Goal: Transaction & Acquisition: Book appointment/travel/reservation

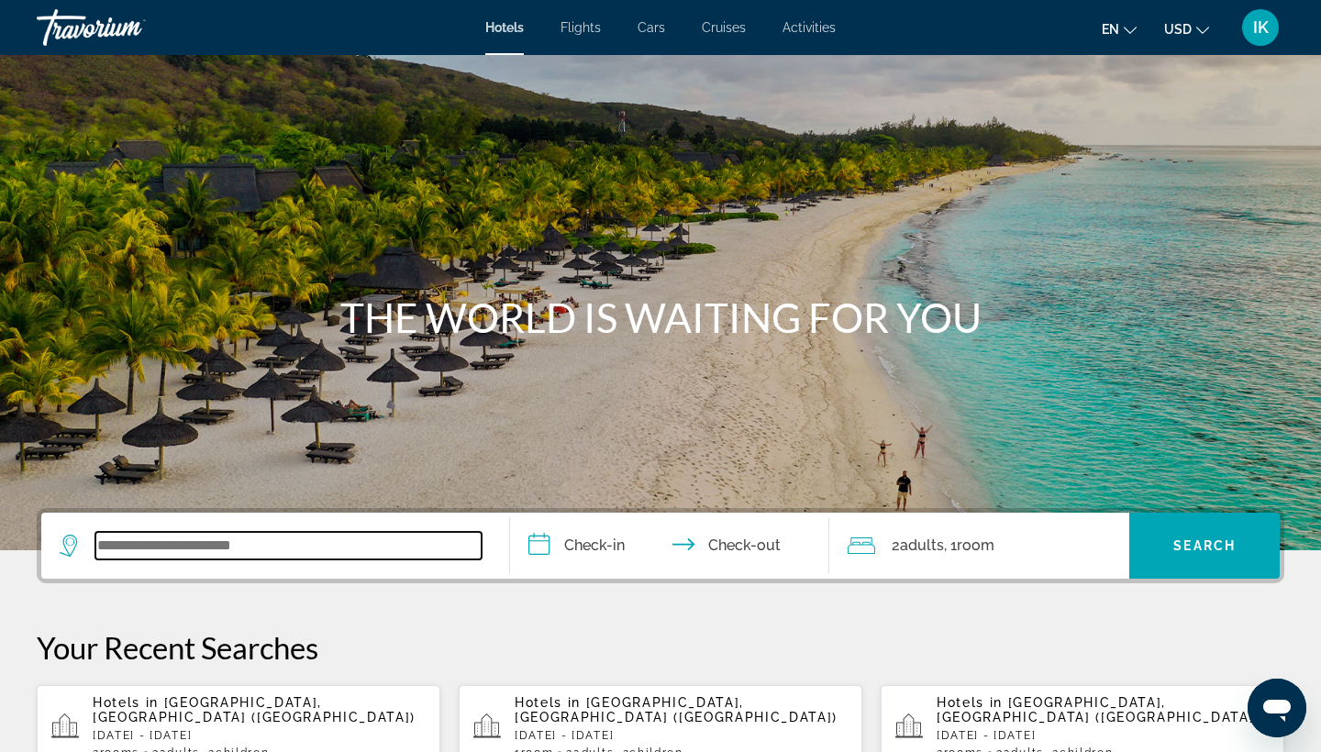
click at [172, 547] on input "Search widget" at bounding box center [288, 546] width 386 height 28
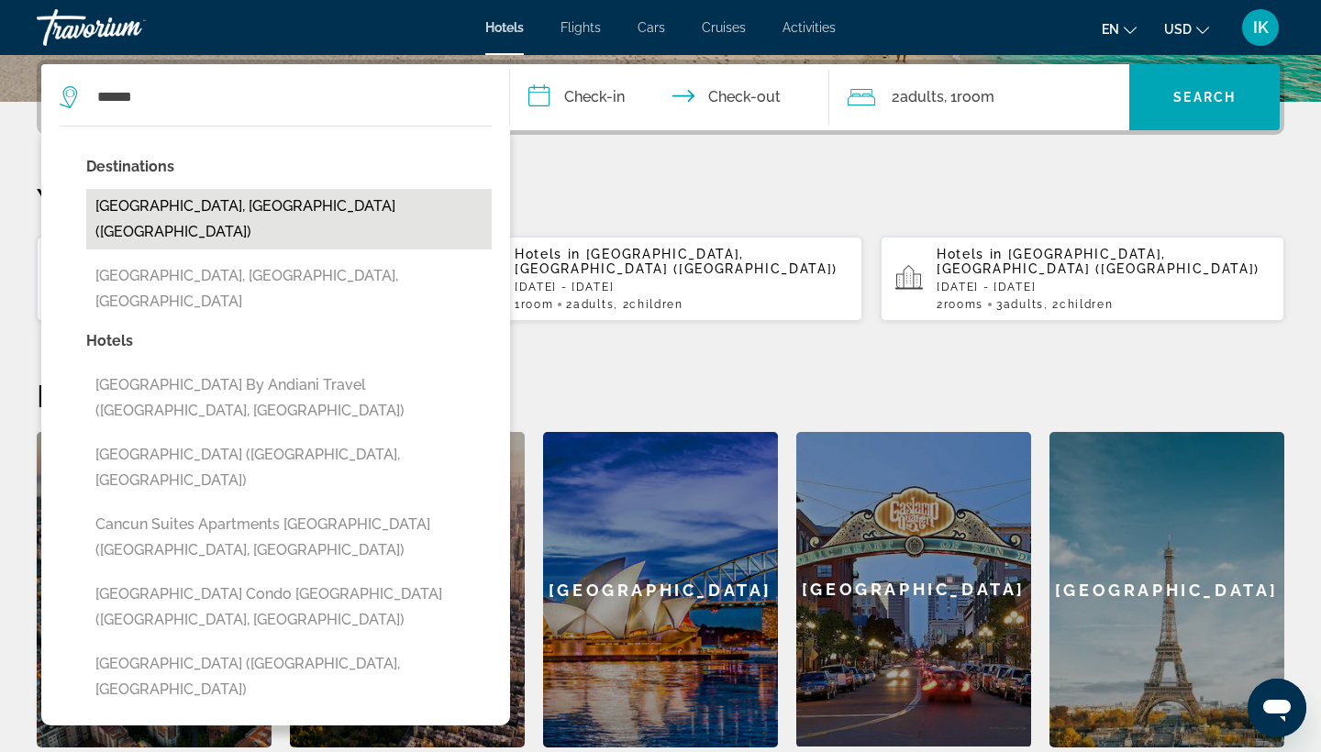
drag, startPoint x: 172, startPoint y: 547, endPoint x: 171, endPoint y: 214, distance: 332.9
click at [171, 214] on button "[GEOGRAPHIC_DATA], [GEOGRAPHIC_DATA] ([GEOGRAPHIC_DATA])" at bounding box center [288, 219] width 405 height 61
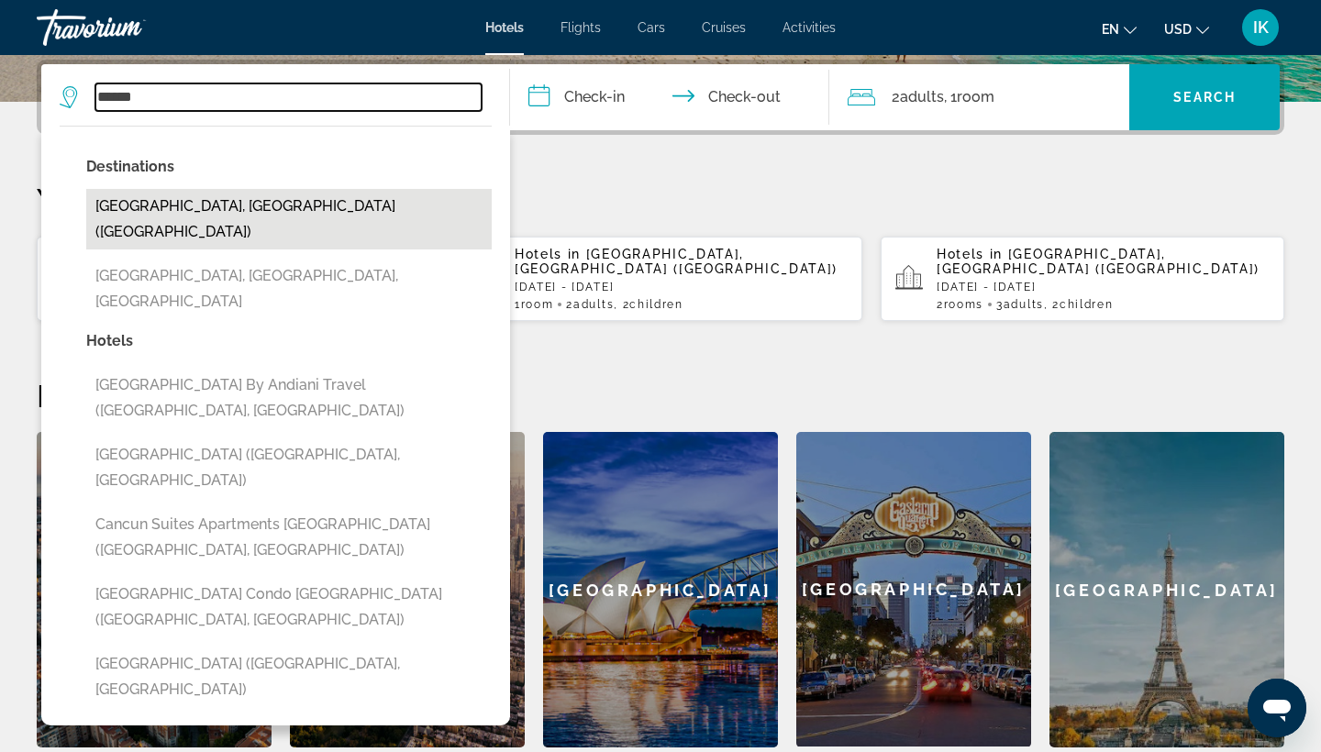
type input "**********"
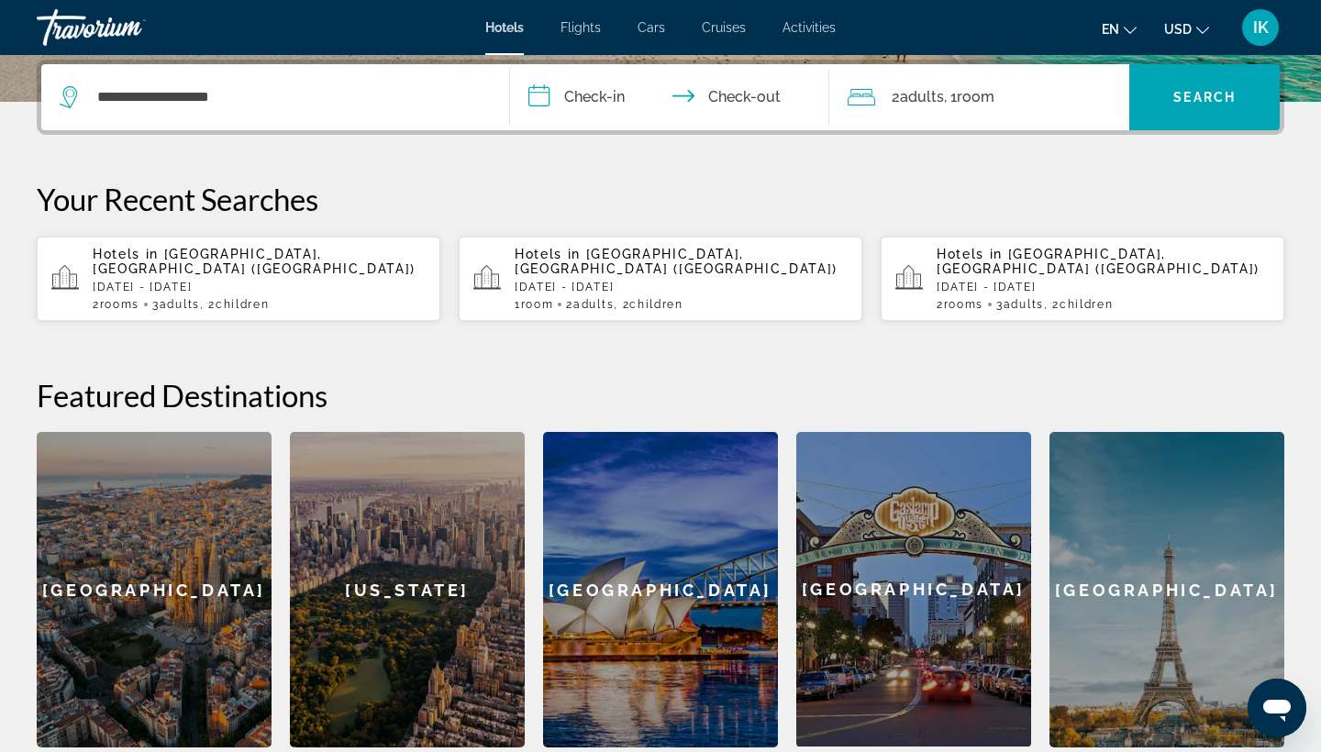
click at [578, 90] on input "**********" at bounding box center [673, 100] width 326 height 72
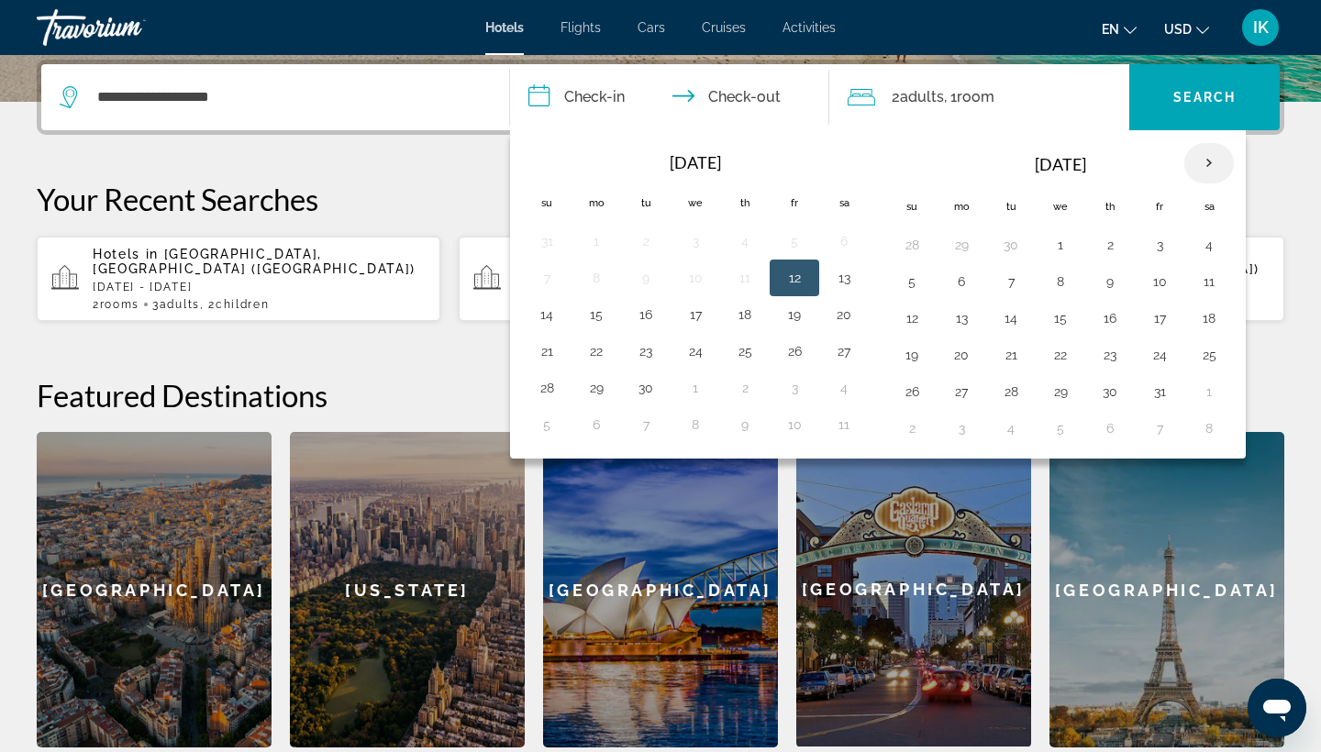
click at [1212, 165] on th "Next month" at bounding box center [1209, 163] width 50 height 40
click at [1021, 316] on button "11" at bounding box center [1010, 318] width 29 height 26
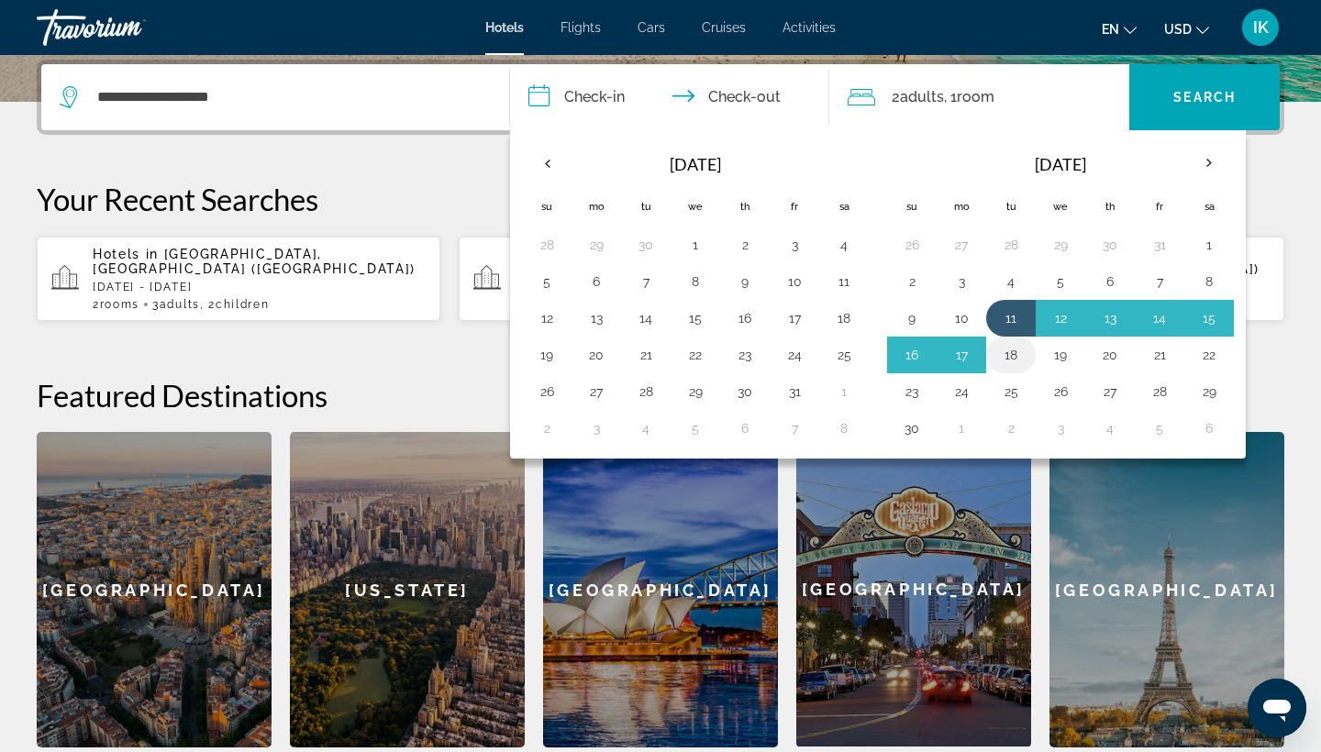
click at [1013, 360] on button "18" at bounding box center [1010, 355] width 29 height 26
type input "**********"
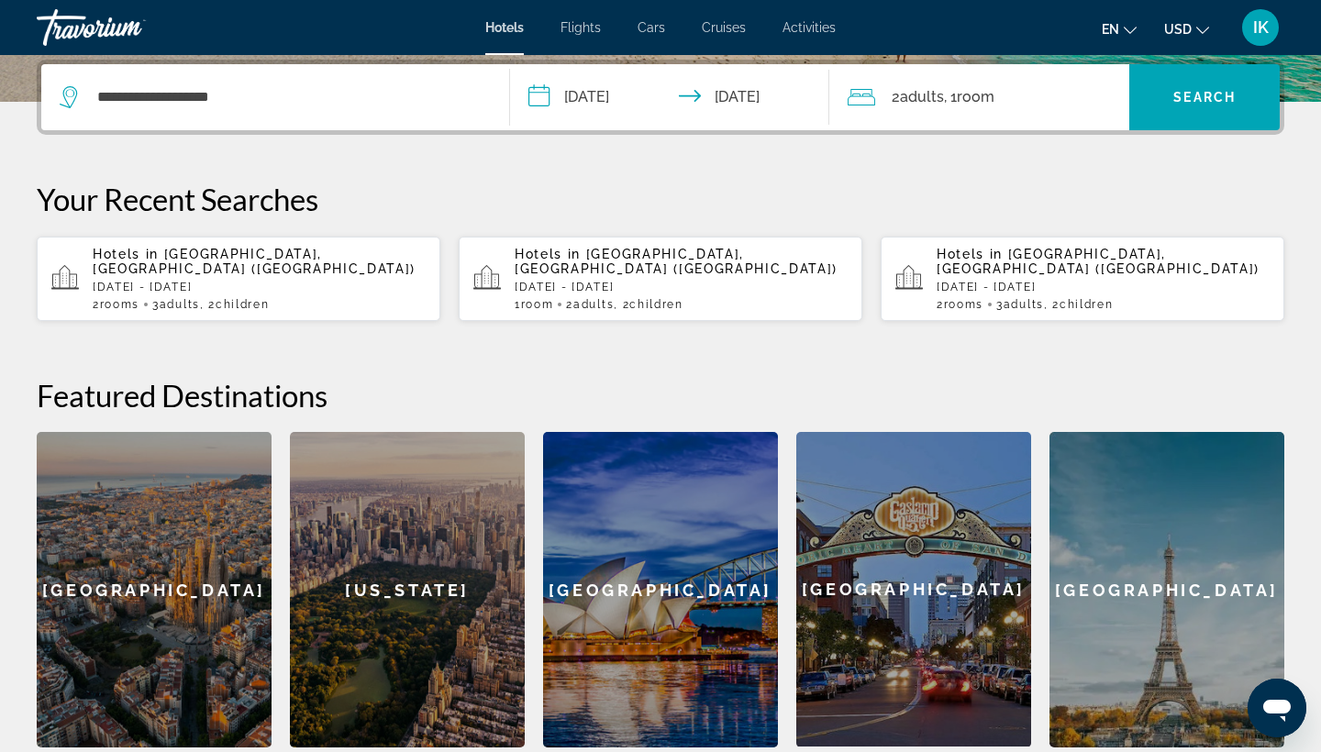
click at [960, 102] on span ", 1 Room rooms" at bounding box center [969, 97] width 50 height 26
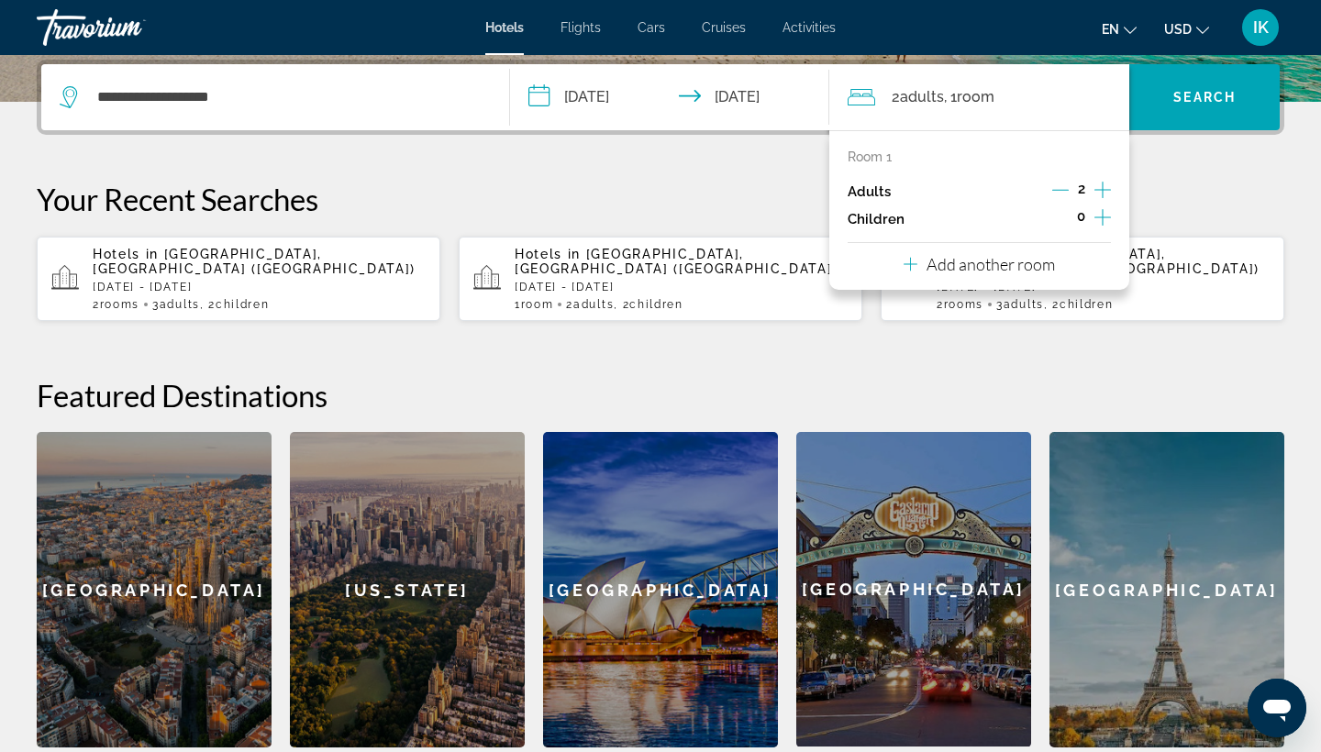
click at [1109, 221] on icon "Increment children" at bounding box center [1102, 217] width 17 height 22
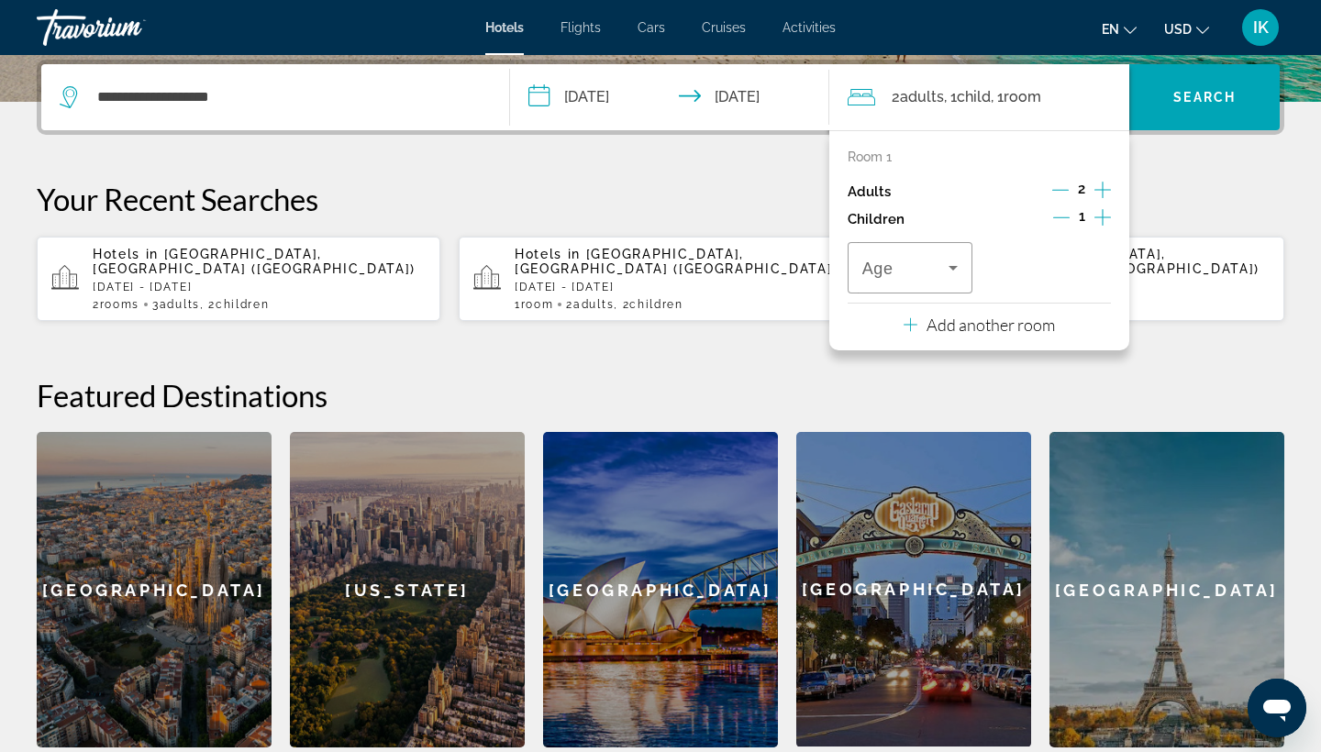
click at [1109, 221] on icon "Increment children" at bounding box center [1102, 217] width 17 height 22
click at [953, 279] on icon "Travelers: 2 adults, 2 children" at bounding box center [953, 268] width 22 height 22
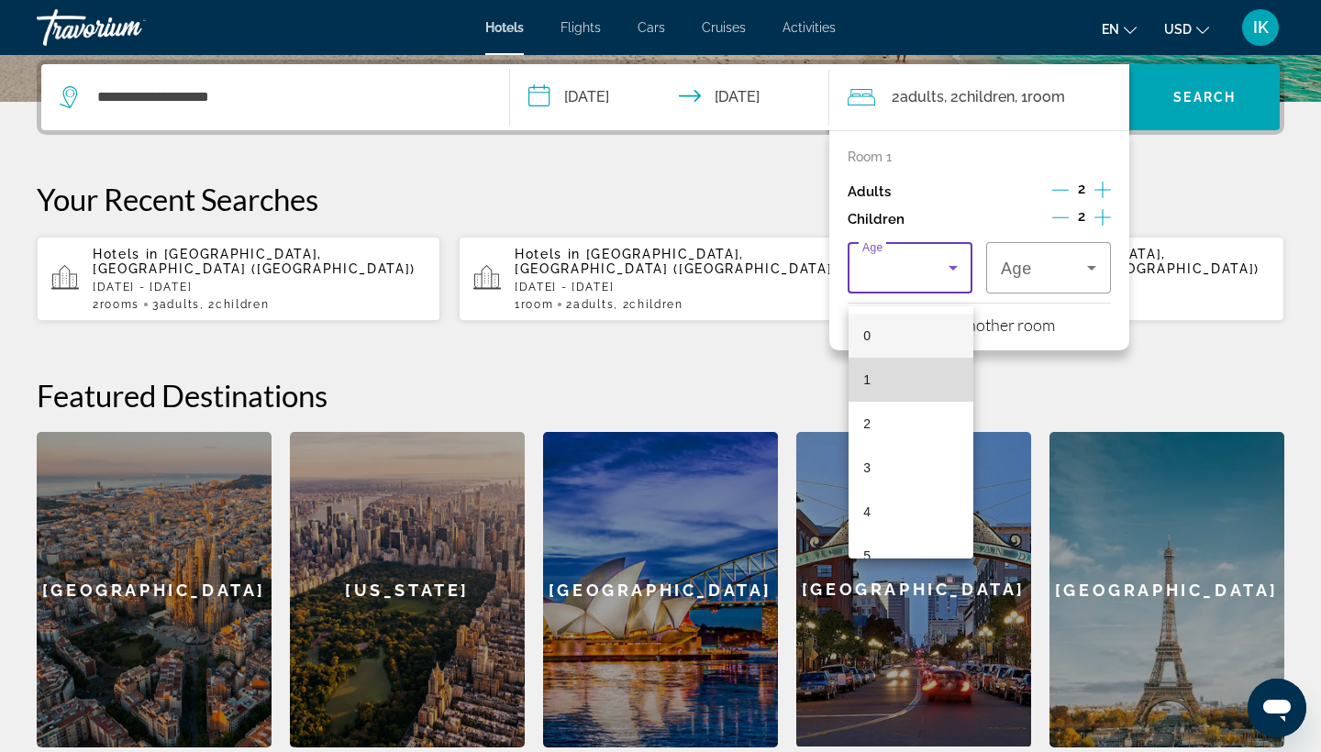
click at [884, 373] on mat-option "1" at bounding box center [910, 380] width 125 height 44
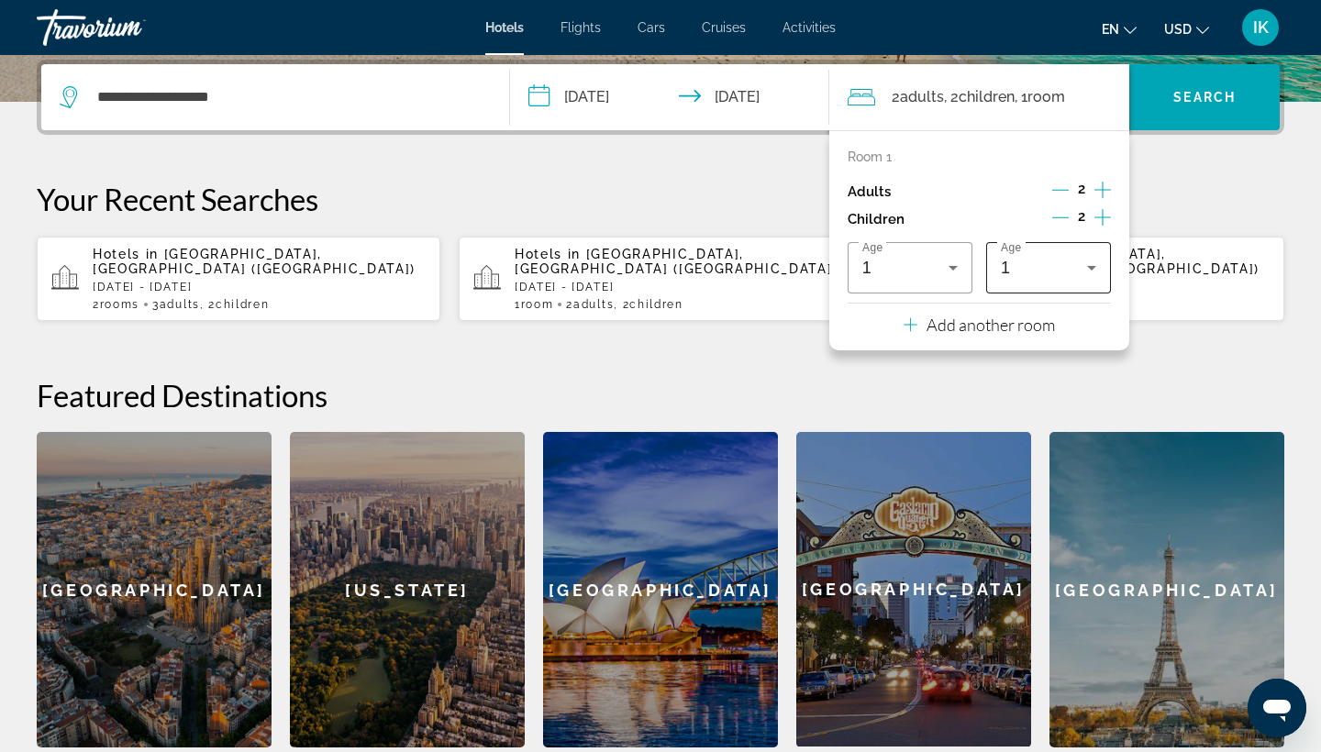
click at [1016, 254] on span "Age" at bounding box center [1011, 248] width 20 height 12
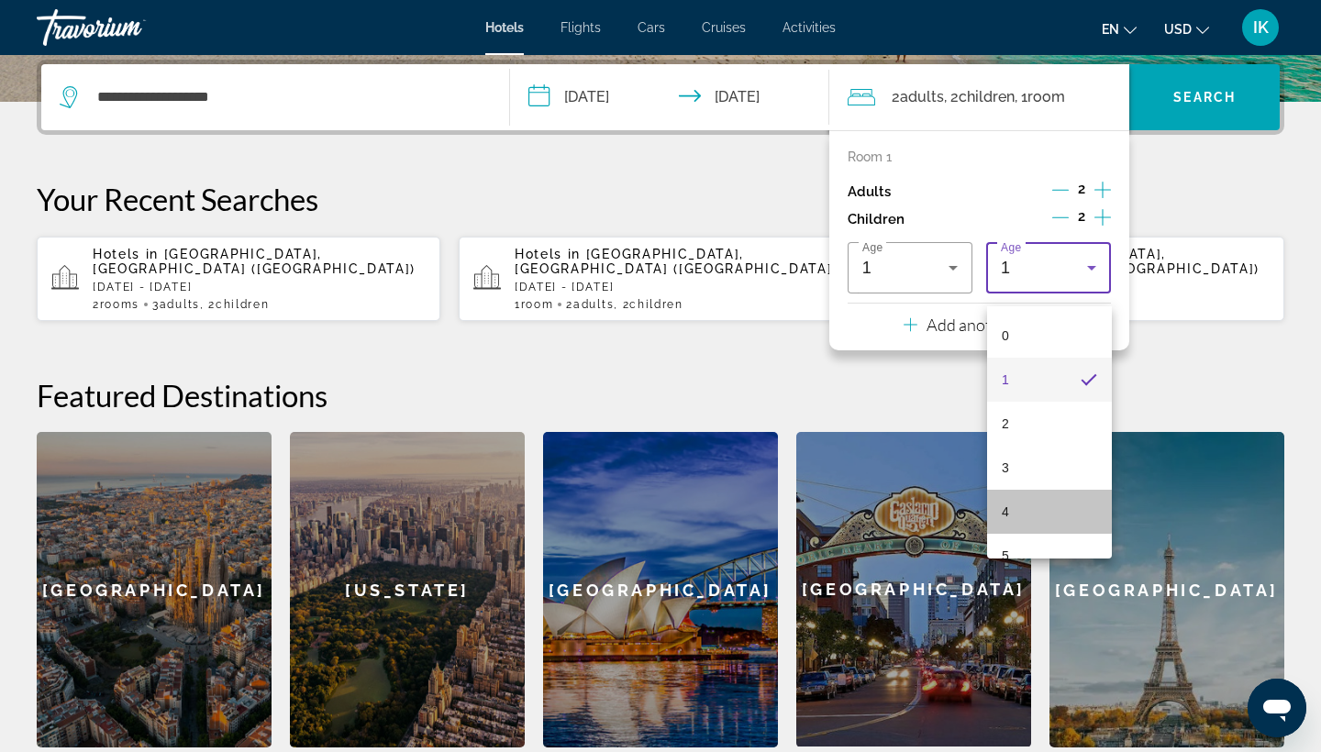
click at [1010, 509] on mat-option "4" at bounding box center [1049, 512] width 125 height 44
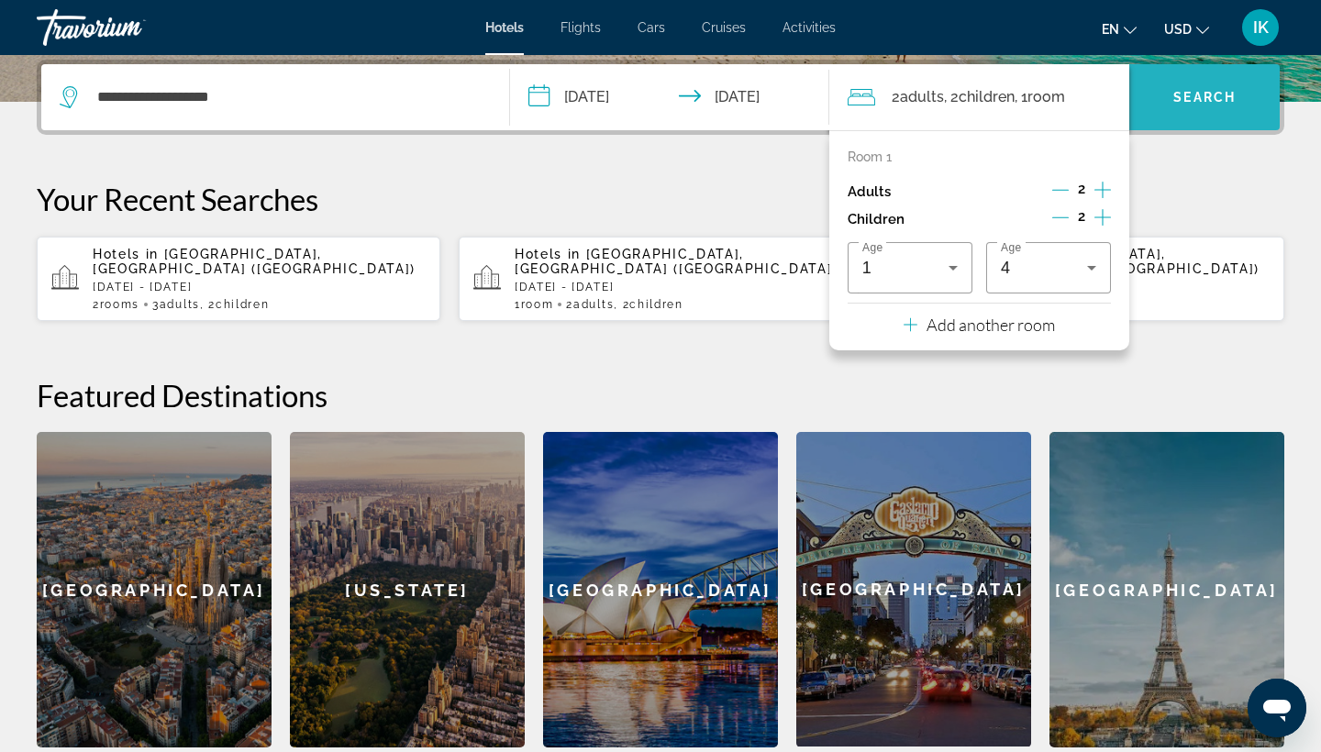
click at [1195, 95] on span "Search" at bounding box center [1204, 97] width 62 height 15
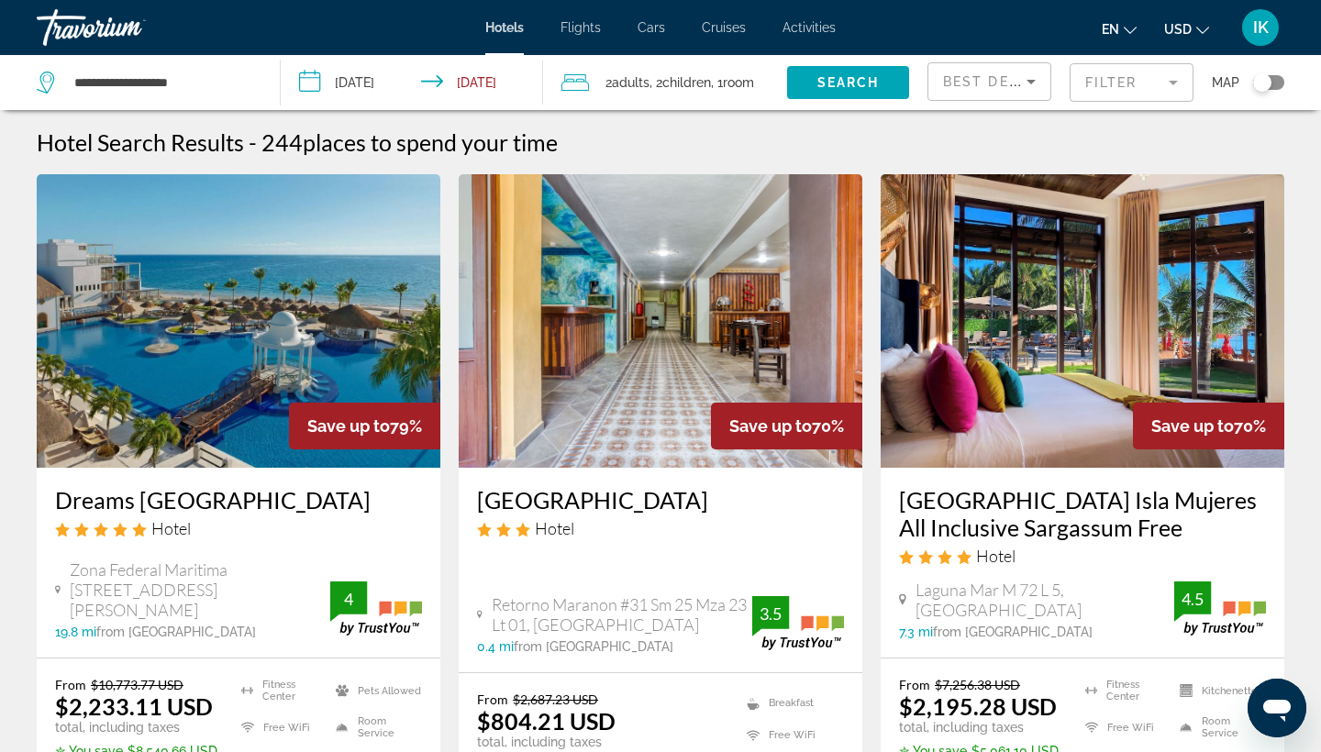
click at [1087, 89] on mat-form-field "Filter" at bounding box center [1131, 82] width 124 height 39
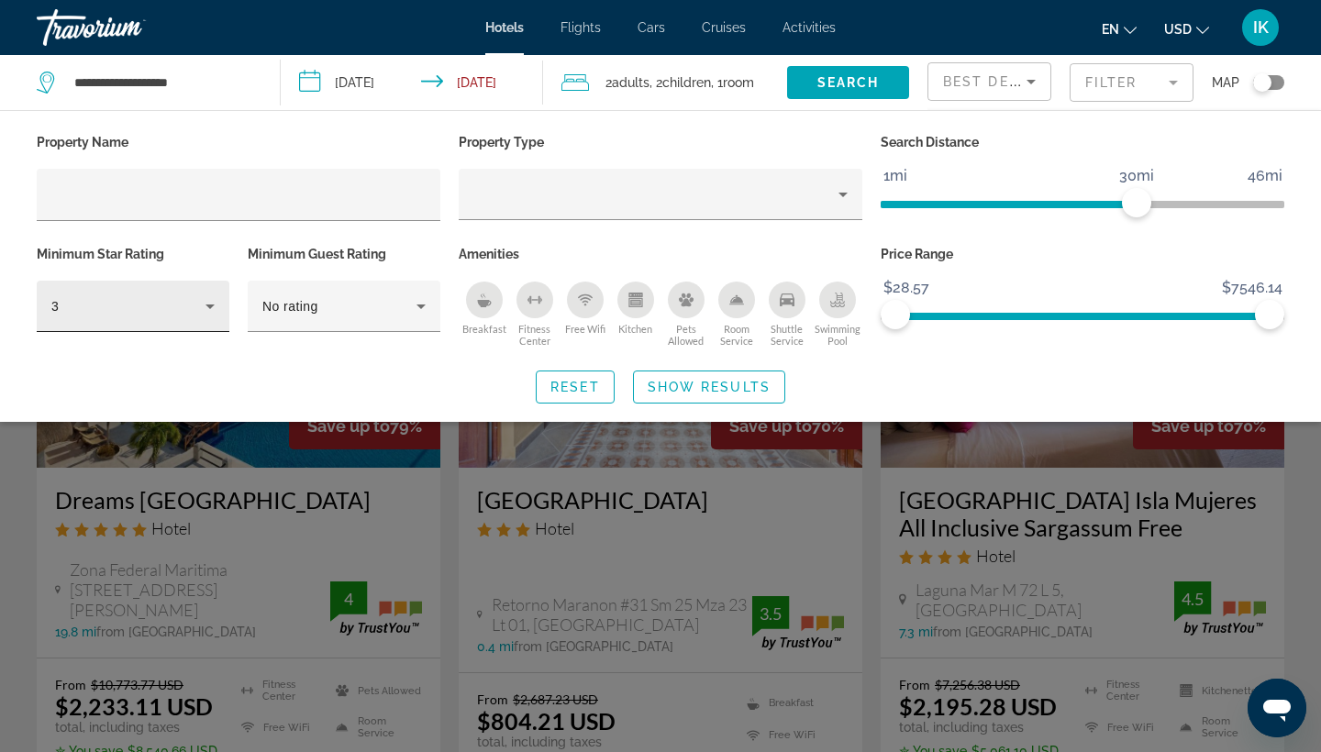
click at [202, 296] on div "3" at bounding box center [132, 306] width 163 height 51
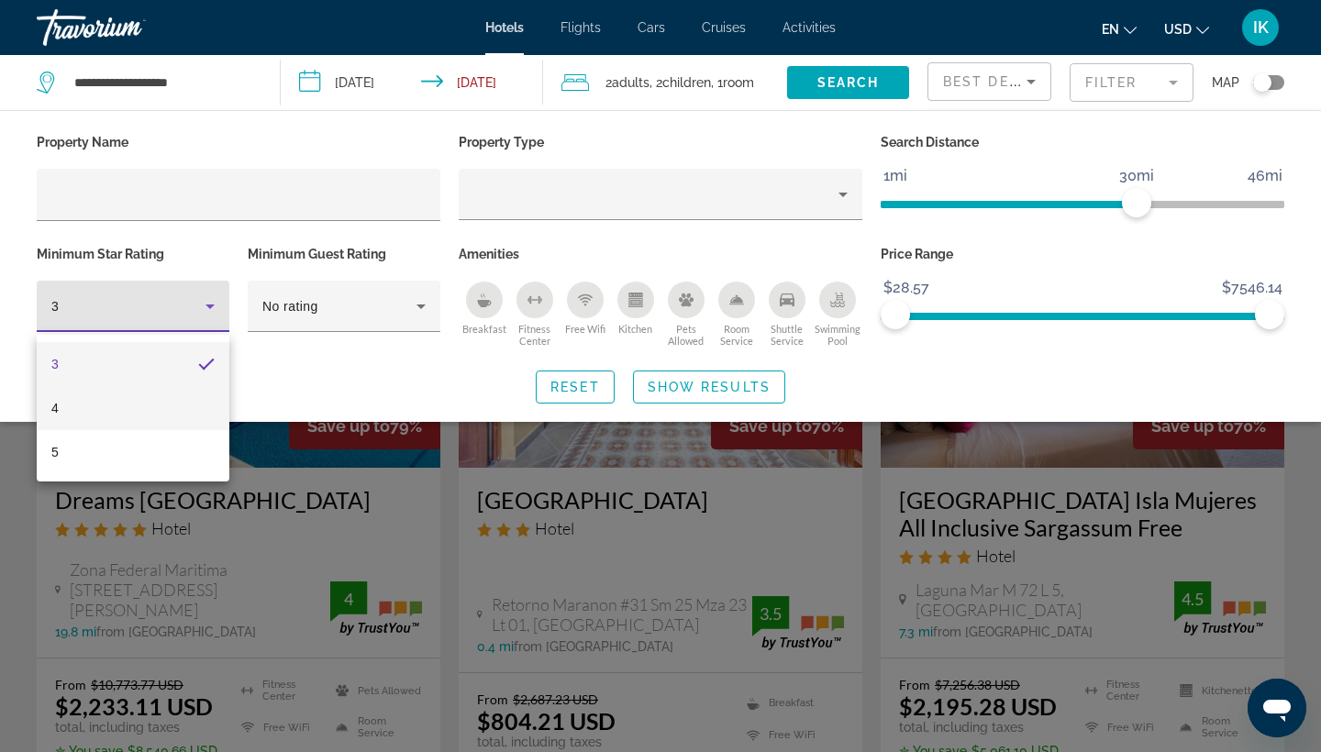
click at [105, 417] on mat-option "4" at bounding box center [133, 408] width 193 height 44
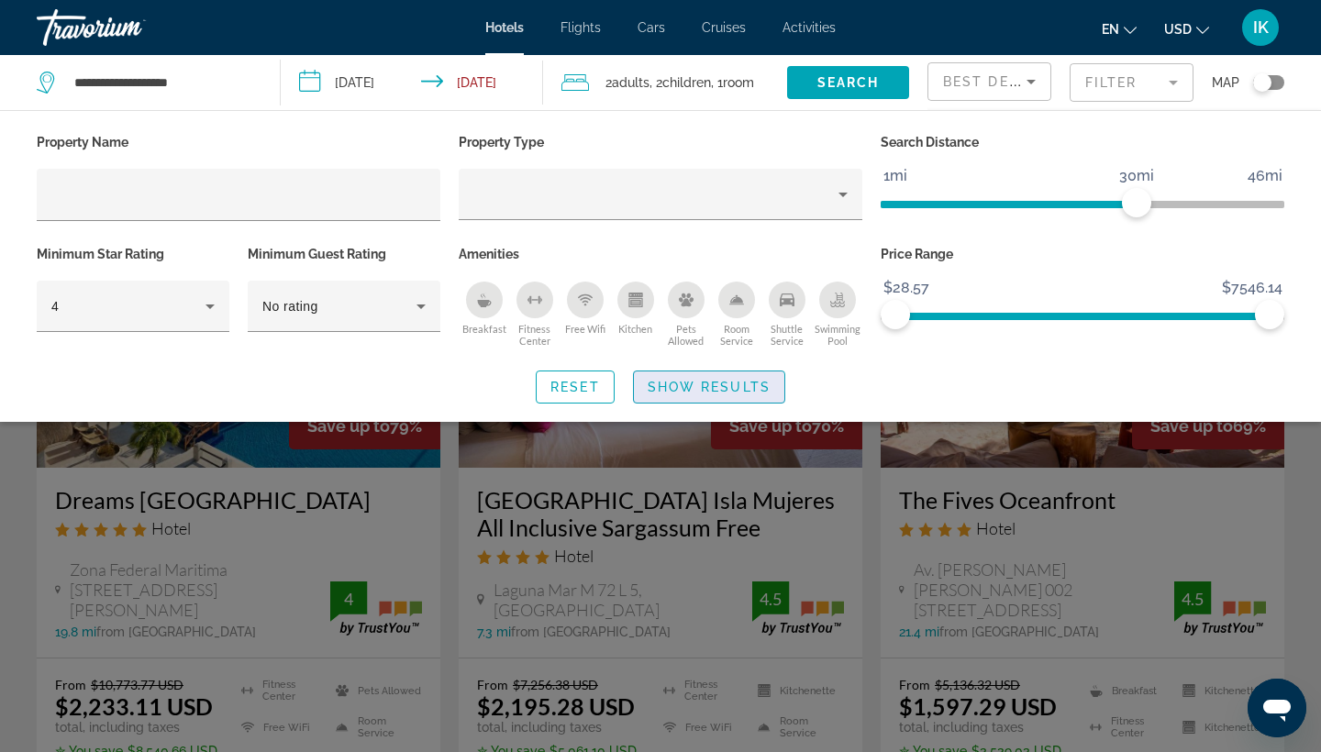
click at [692, 394] on span "Show Results" at bounding box center [708, 387] width 123 height 15
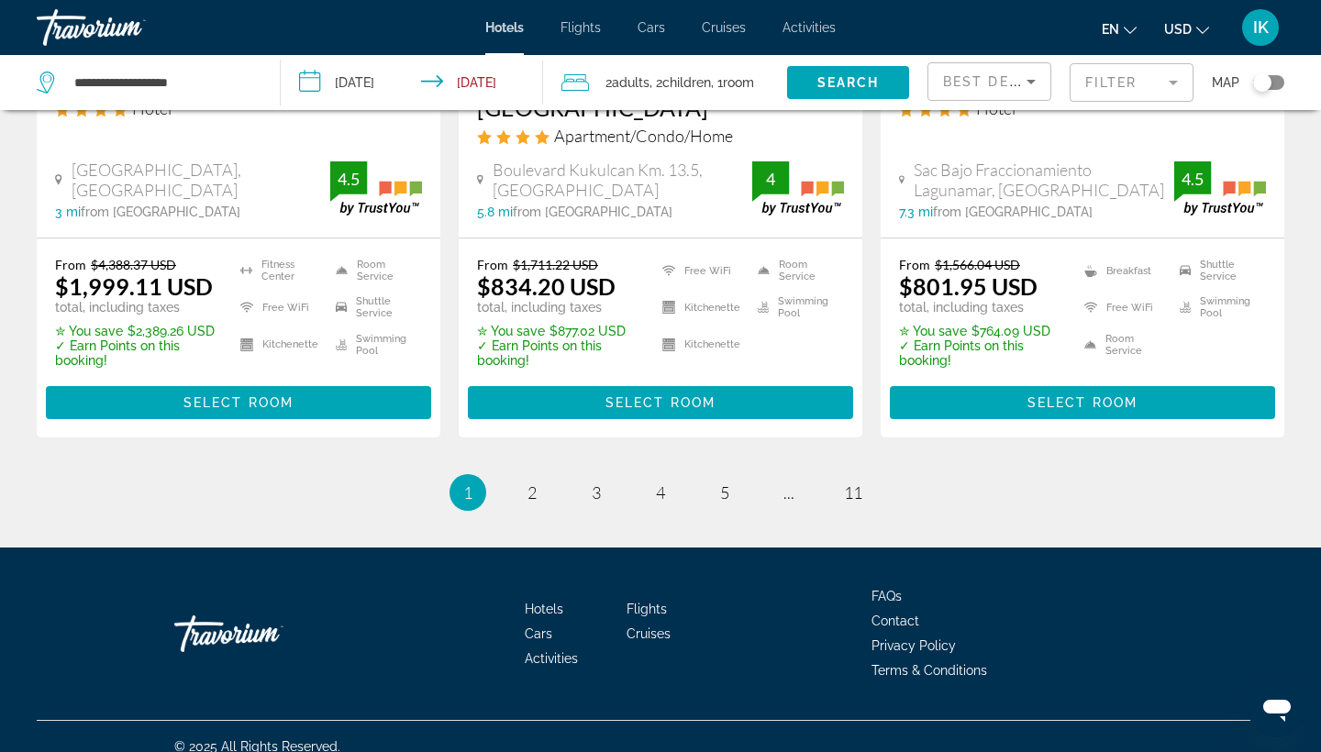
scroll to position [2599, 0]
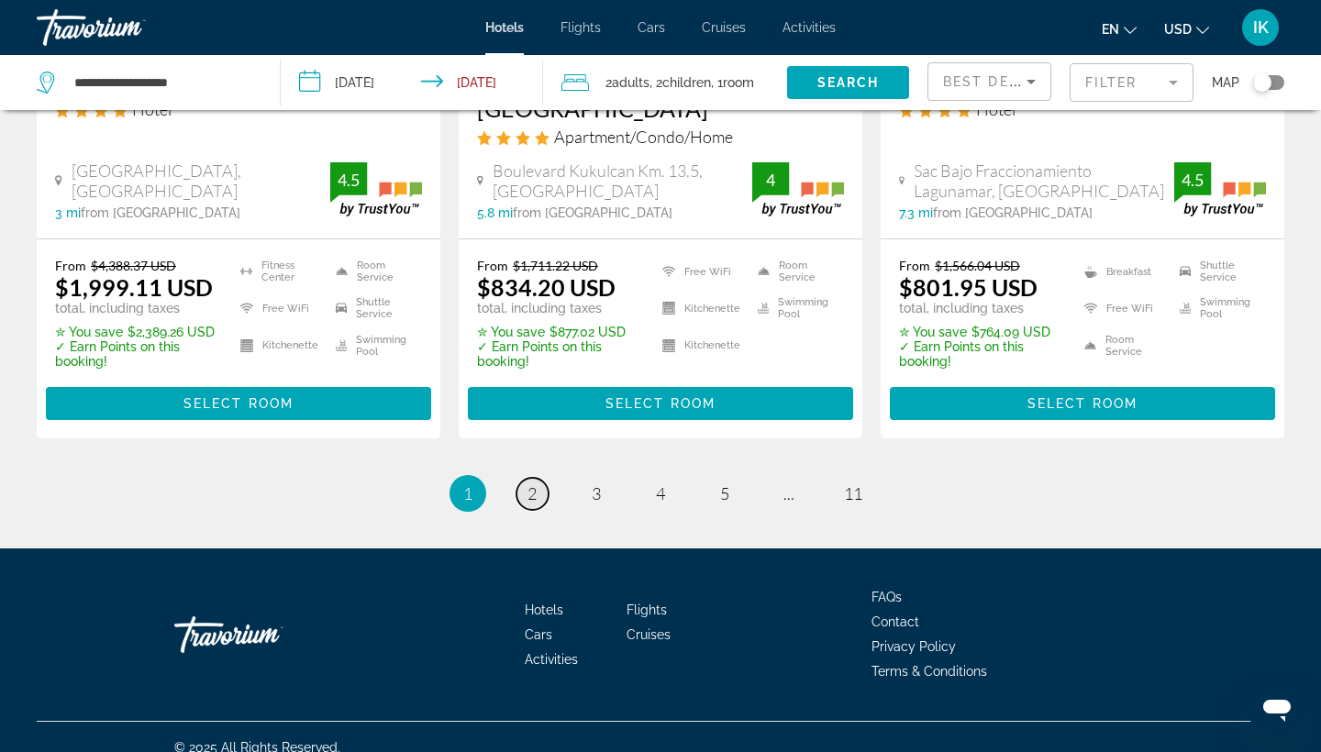
click at [529, 483] on span "2" at bounding box center [531, 493] width 9 height 20
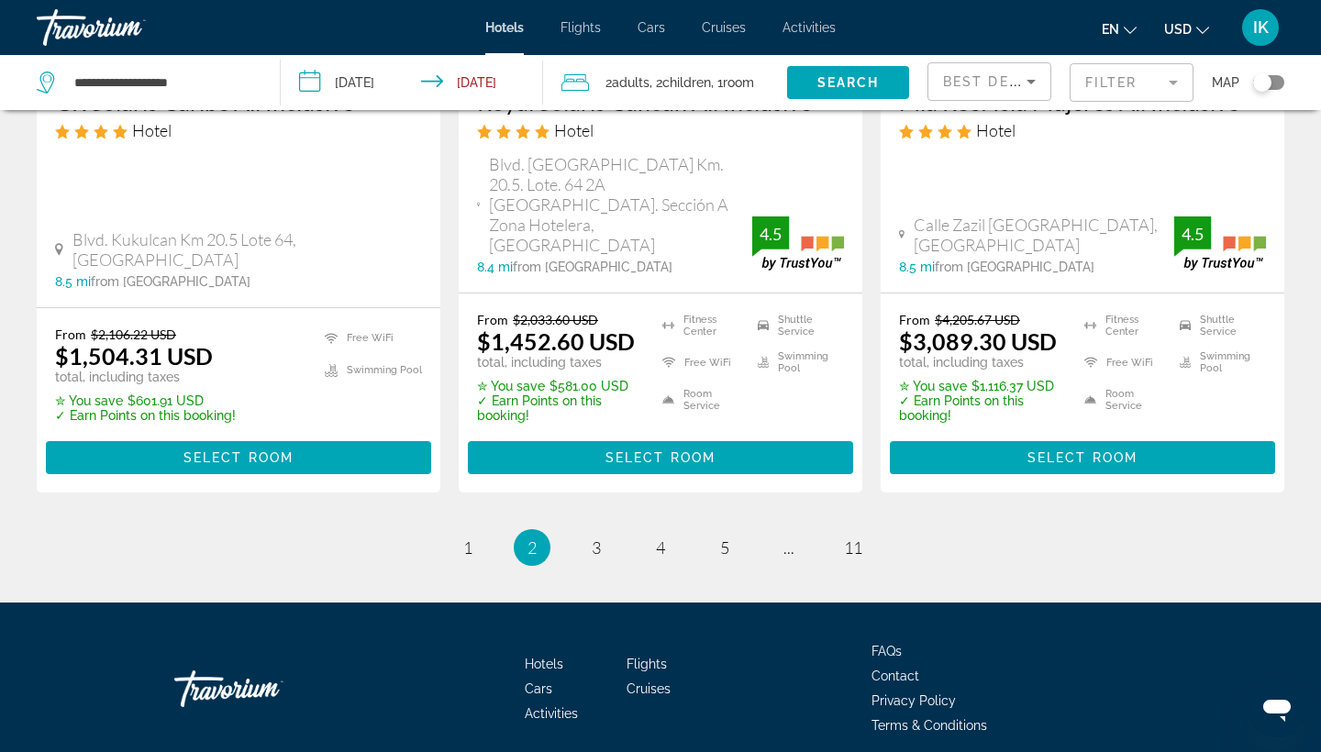
scroll to position [2606, 0]
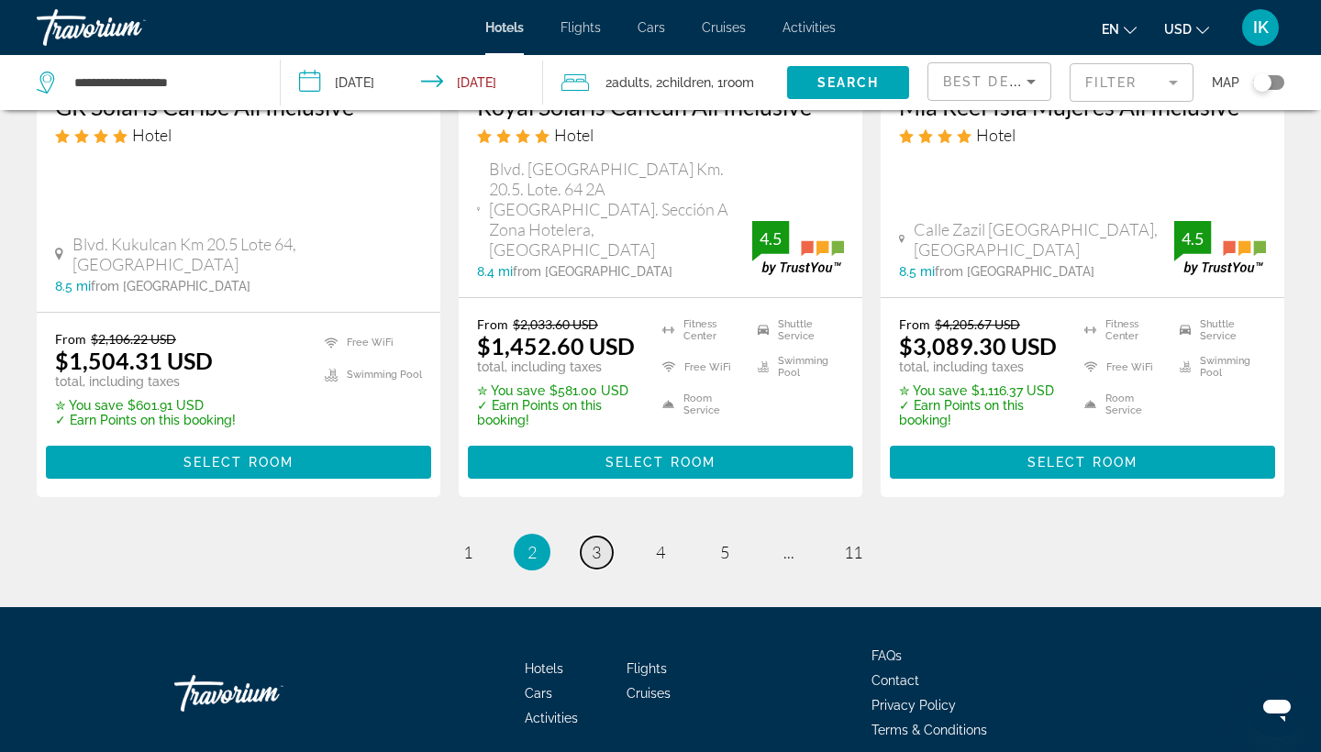
click at [594, 542] on span "3" at bounding box center [596, 552] width 9 height 20
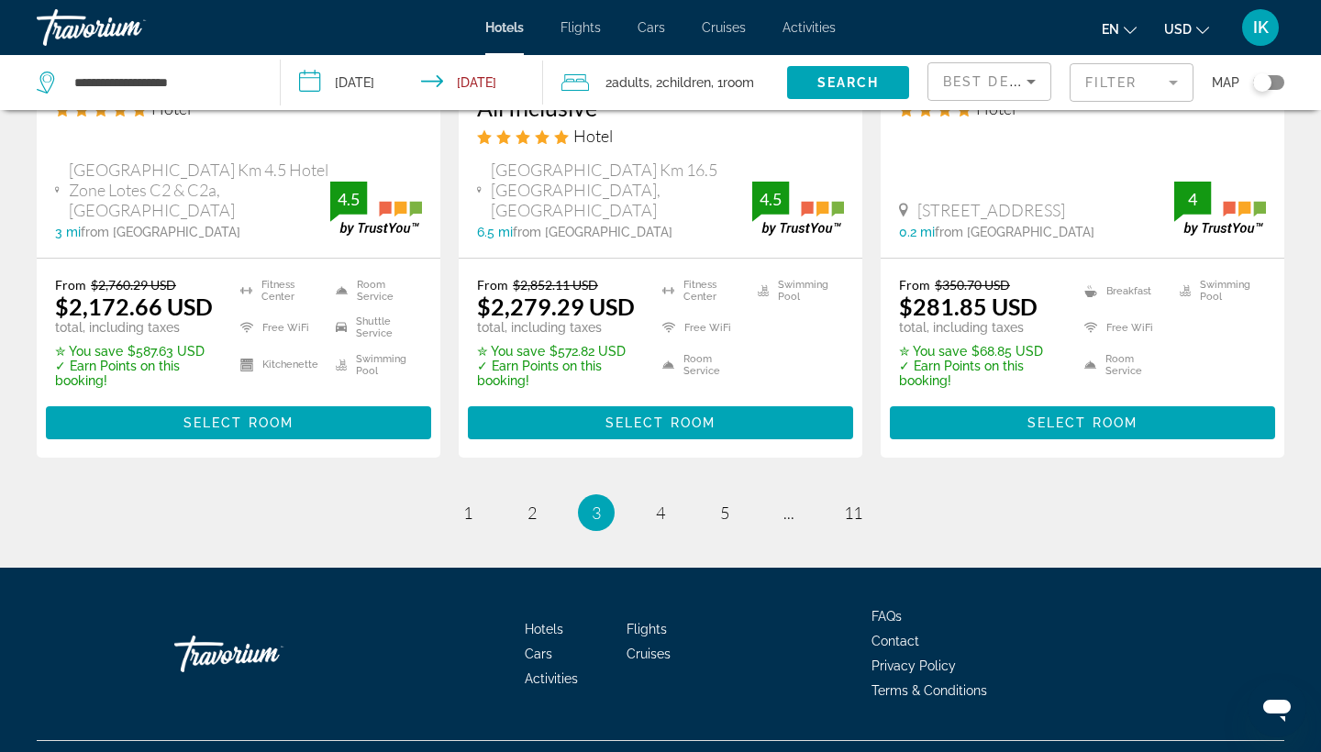
scroll to position [2627, 0]
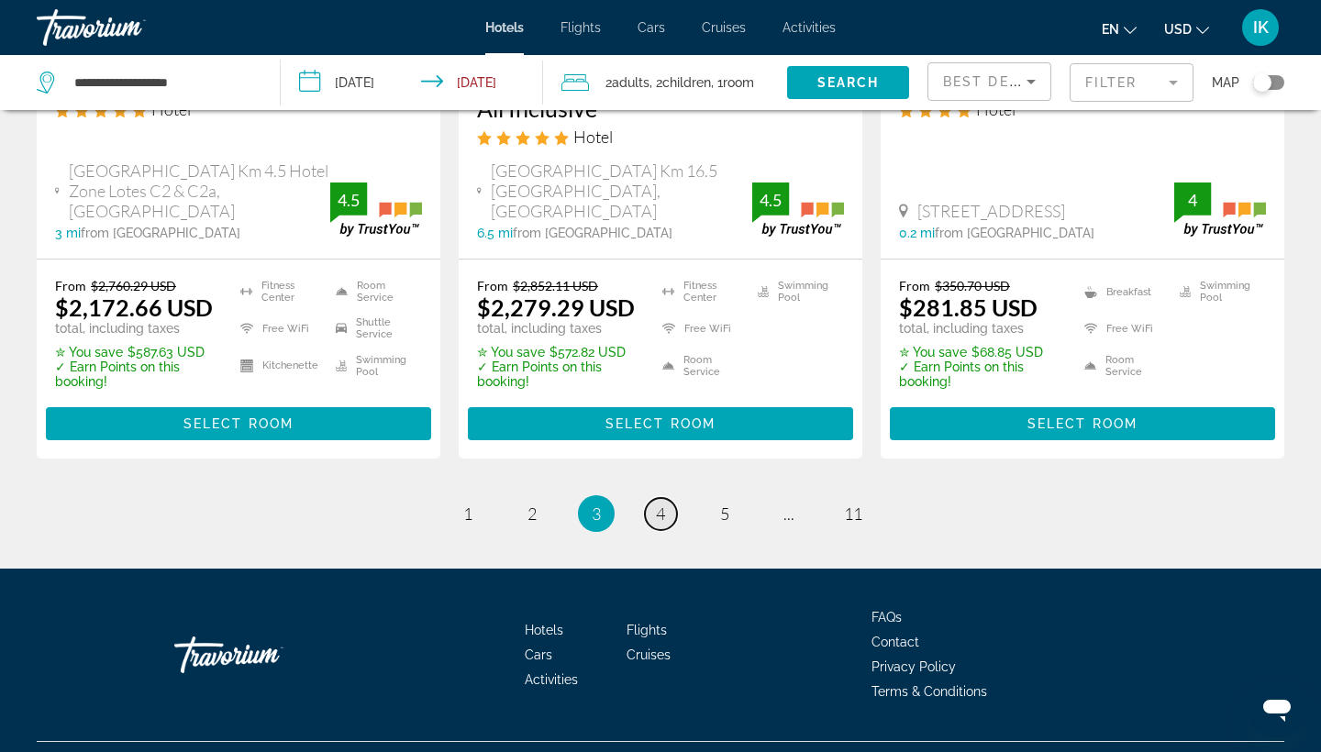
click at [666, 498] on link "page 4" at bounding box center [661, 514] width 32 height 32
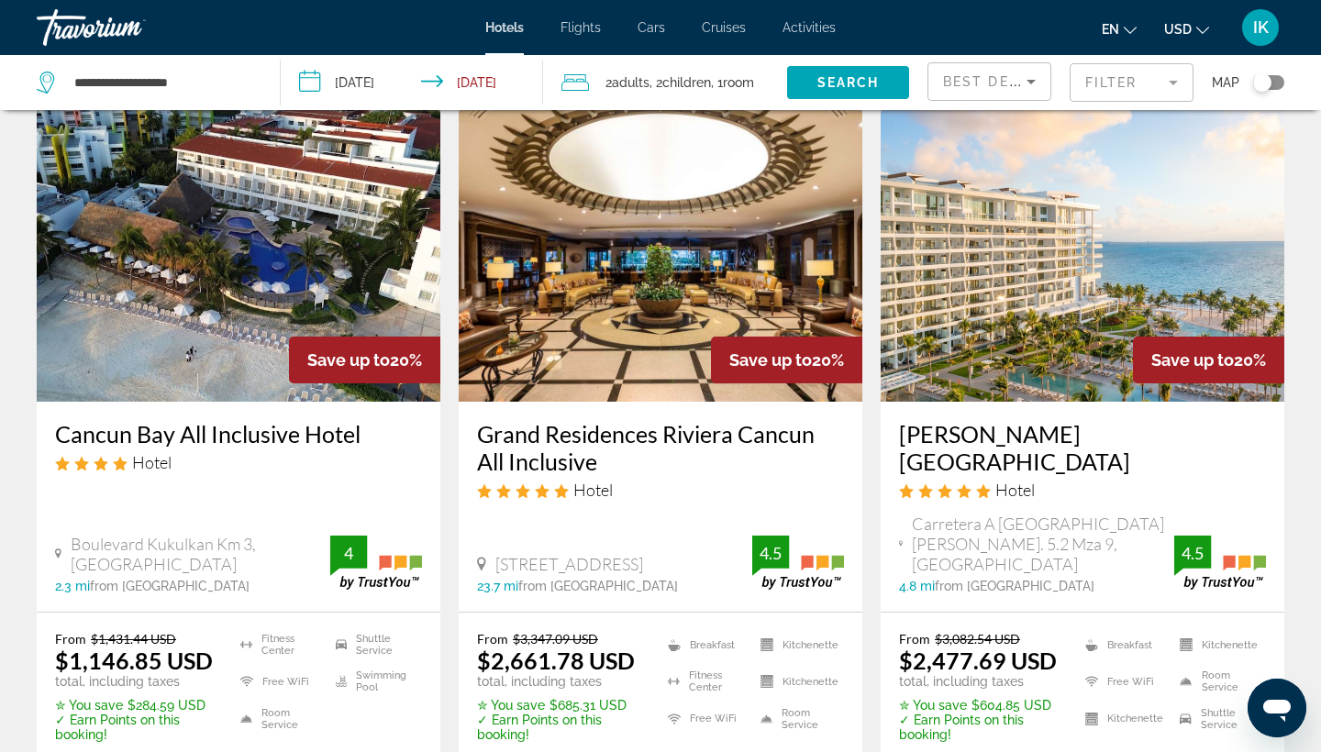
scroll to position [94, 0]
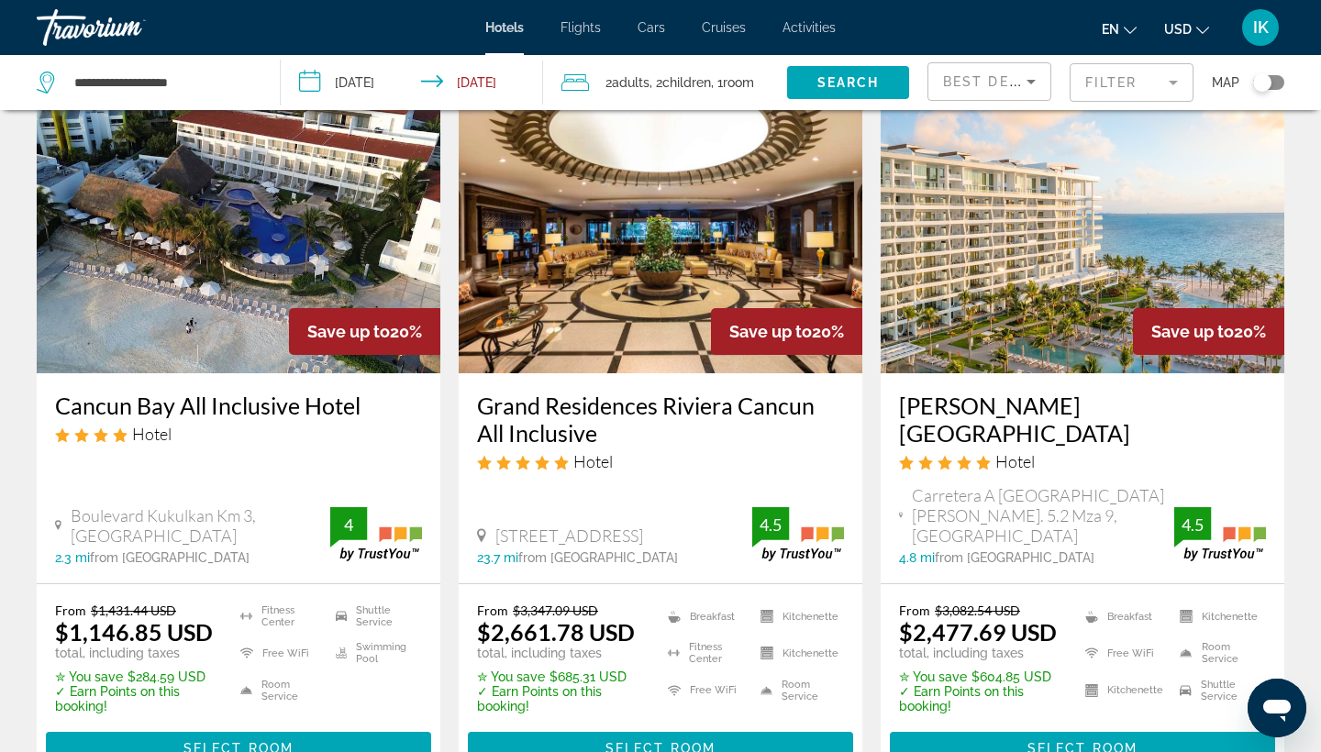
click at [937, 404] on h3 "[PERSON_NAME][GEOGRAPHIC_DATA]" at bounding box center [1082, 419] width 367 height 55
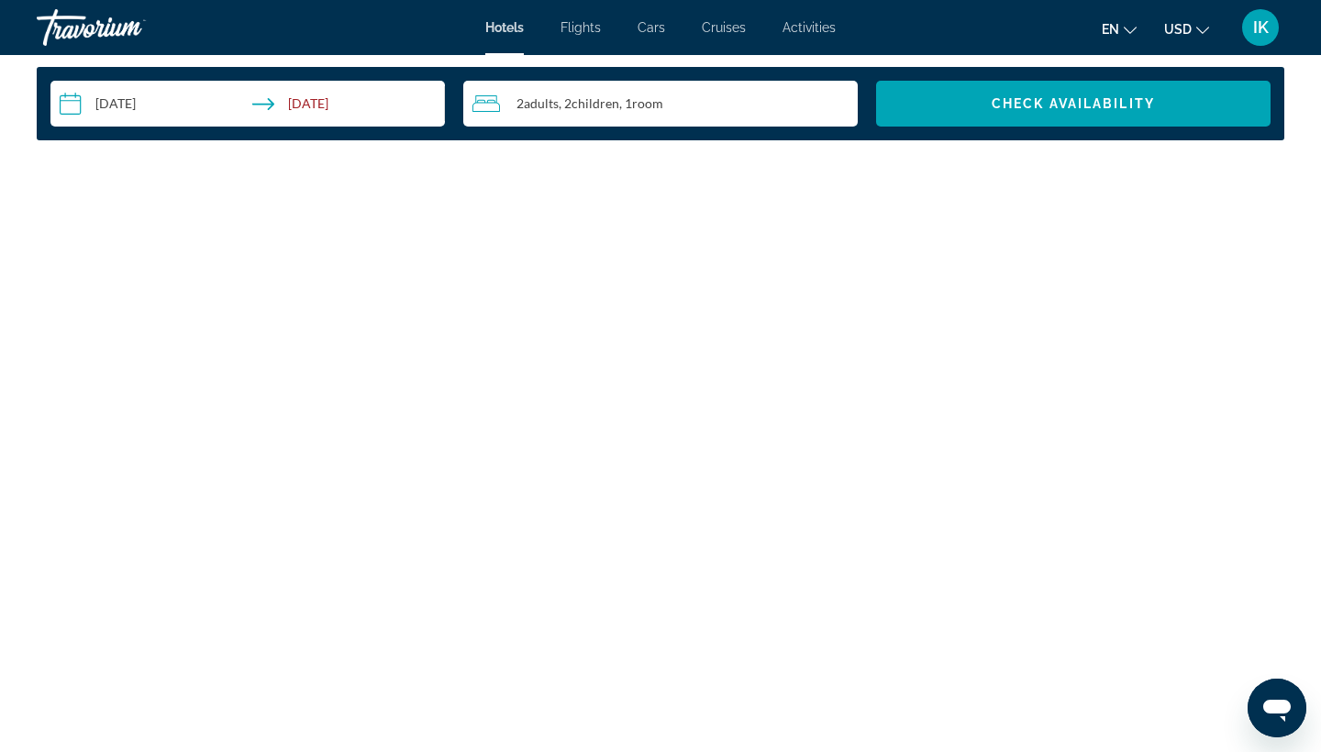
scroll to position [2420, 0]
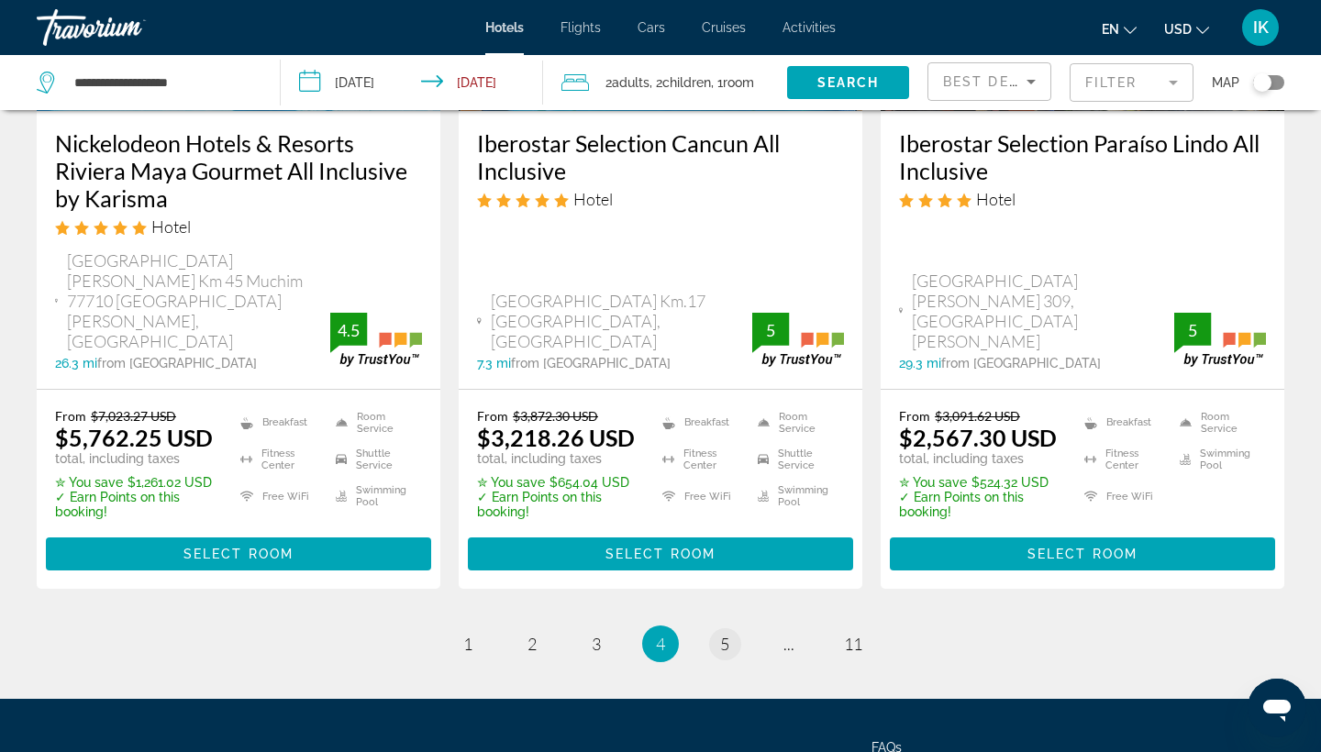
scroll to position [2595, 0]
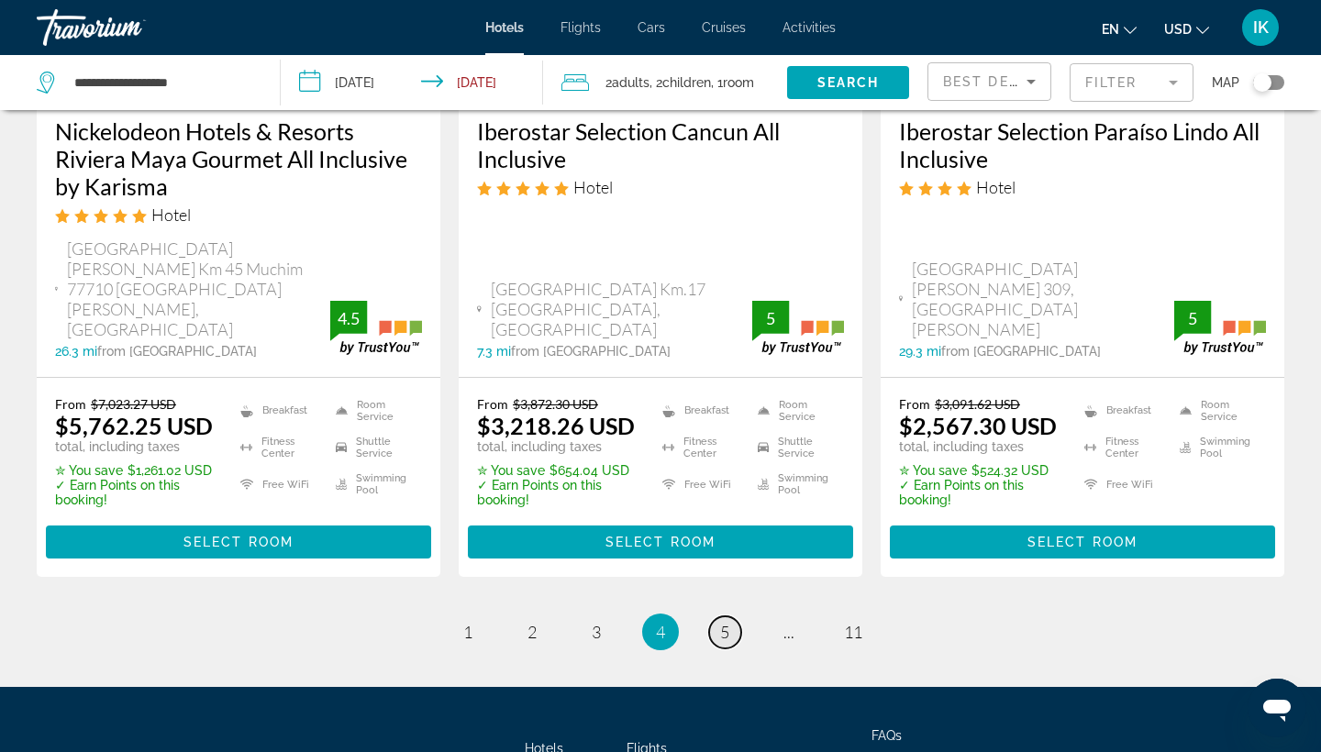
click at [714, 616] on link "page 5" at bounding box center [725, 632] width 32 height 32
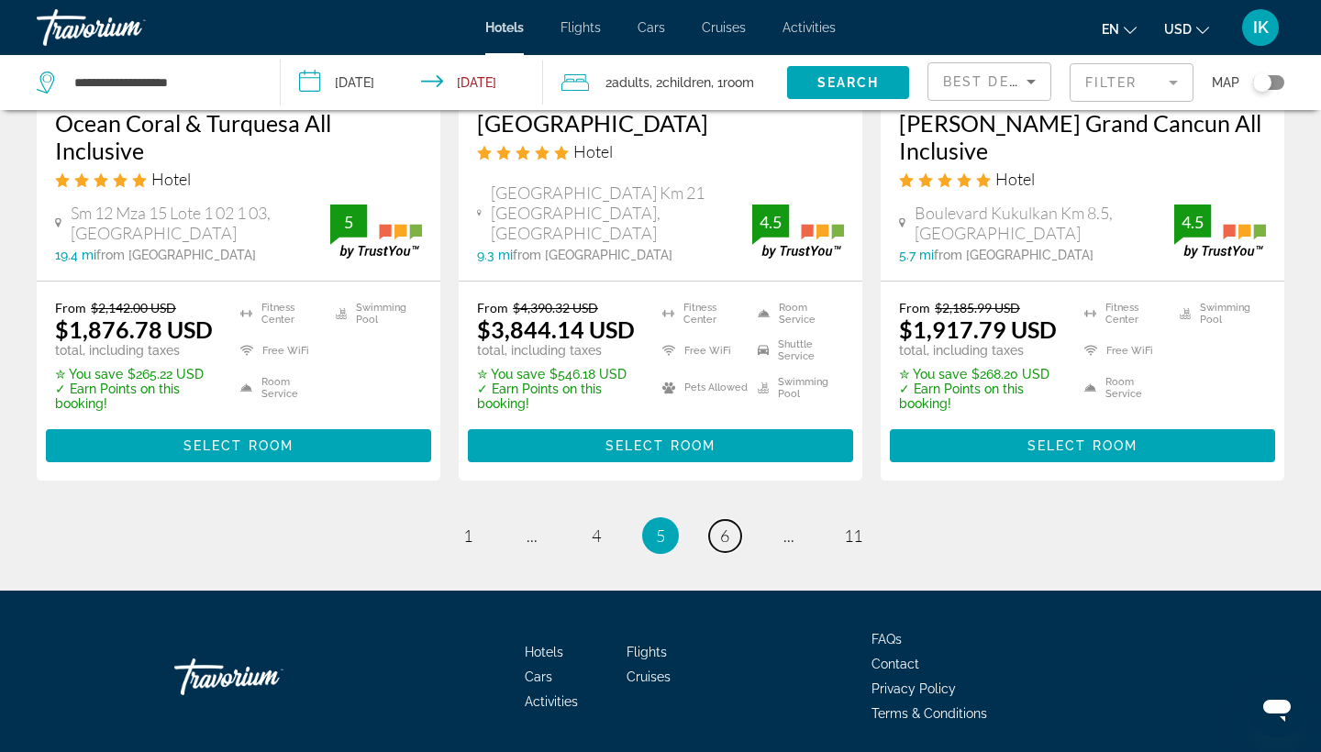
scroll to position [2575, 0]
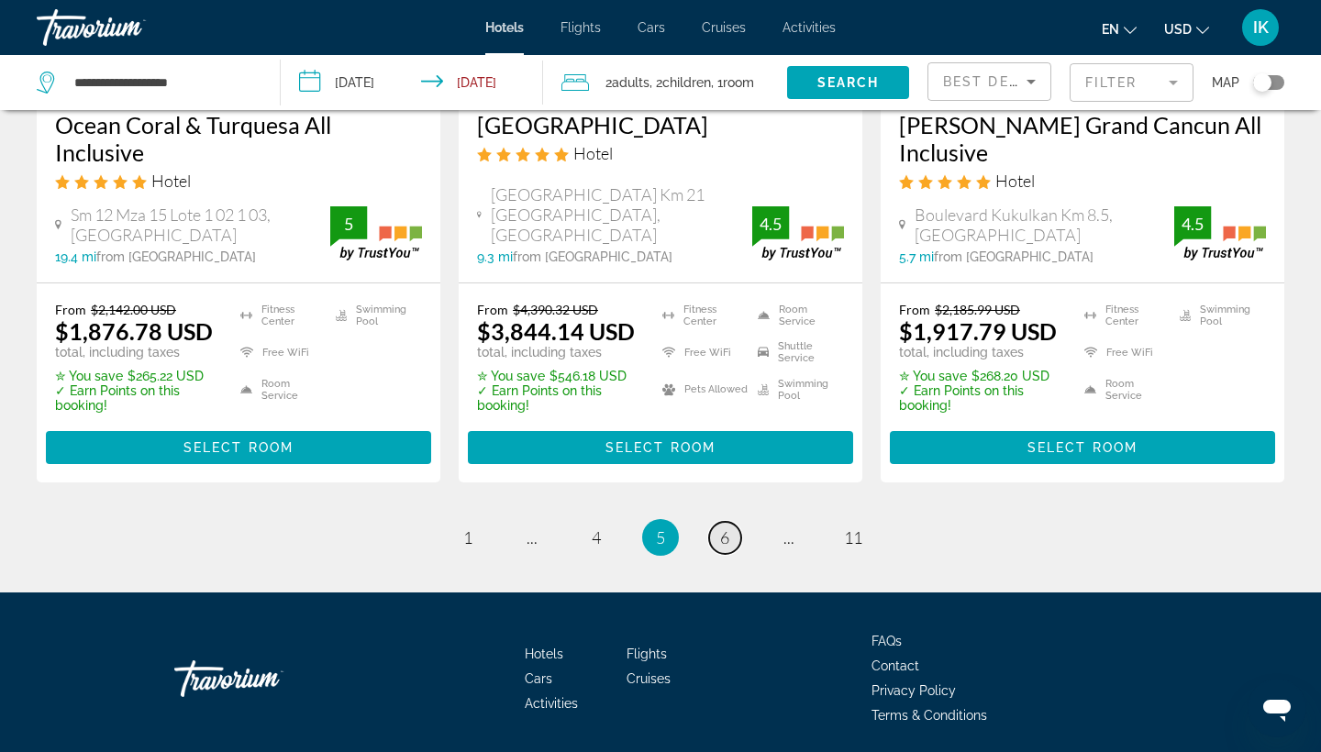
click at [731, 522] on link "page 6" at bounding box center [725, 538] width 32 height 32
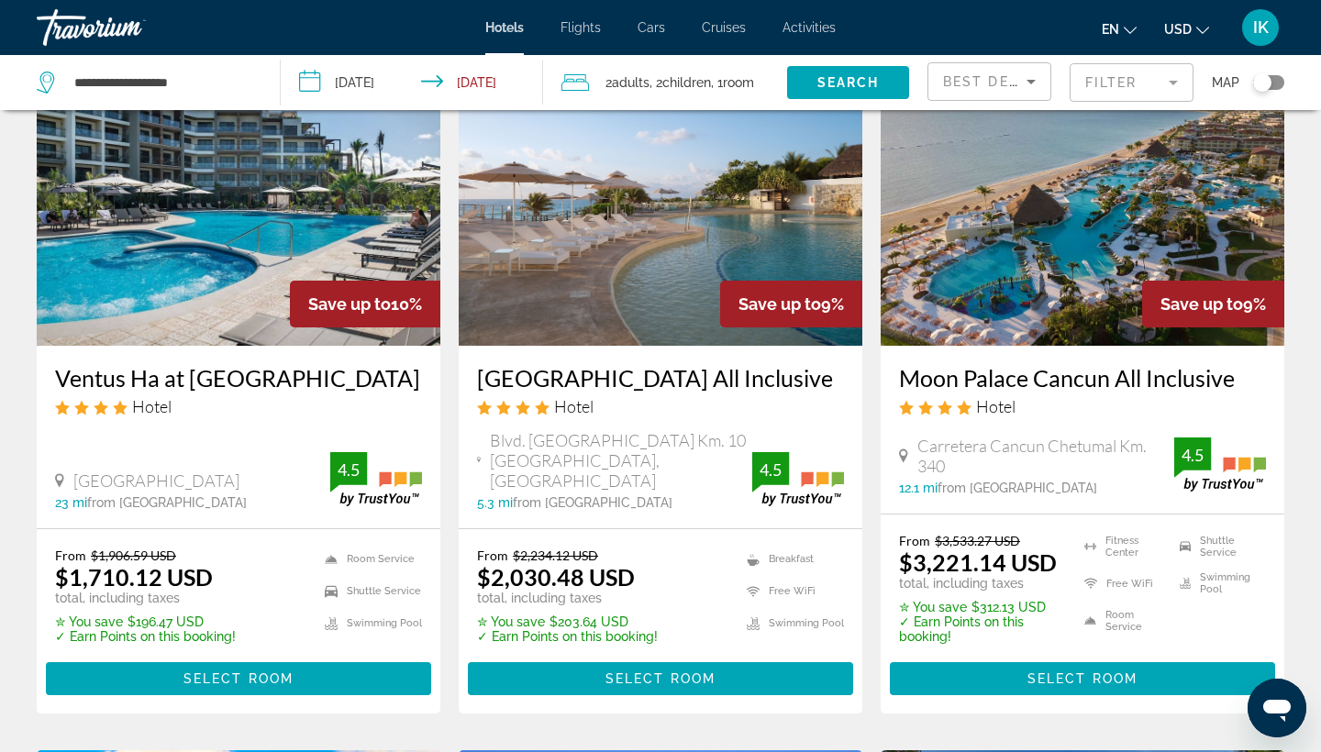
scroll to position [1590, 0]
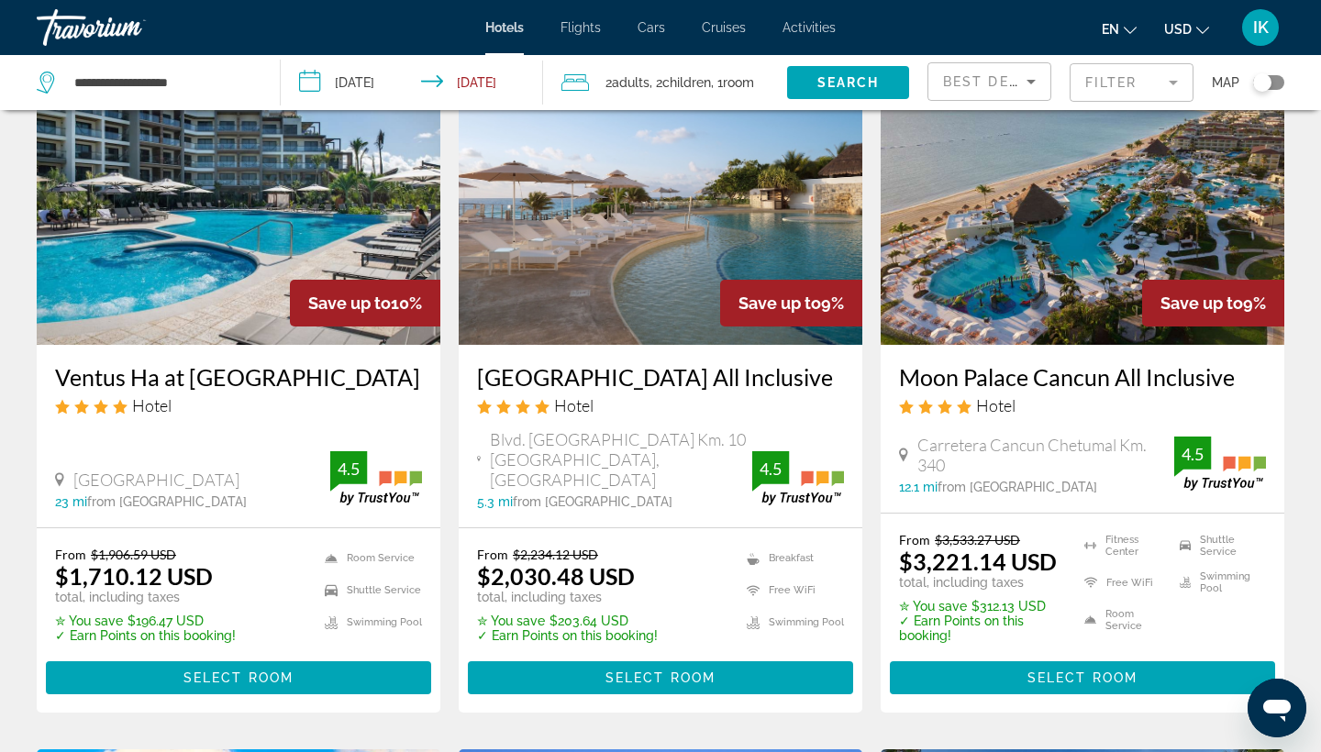
click at [1020, 370] on h3 "Moon Palace Cancun All Inclusive" at bounding box center [1082, 377] width 367 height 28
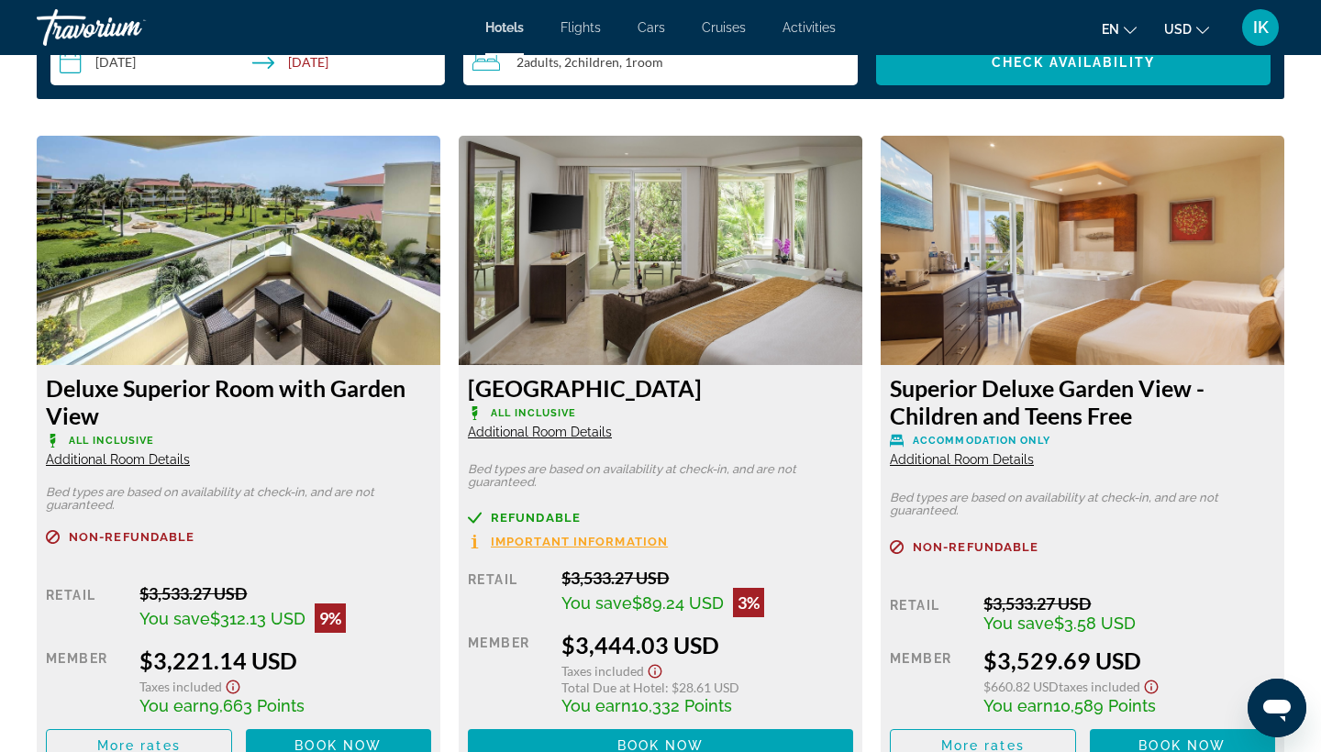
scroll to position [2463, 0]
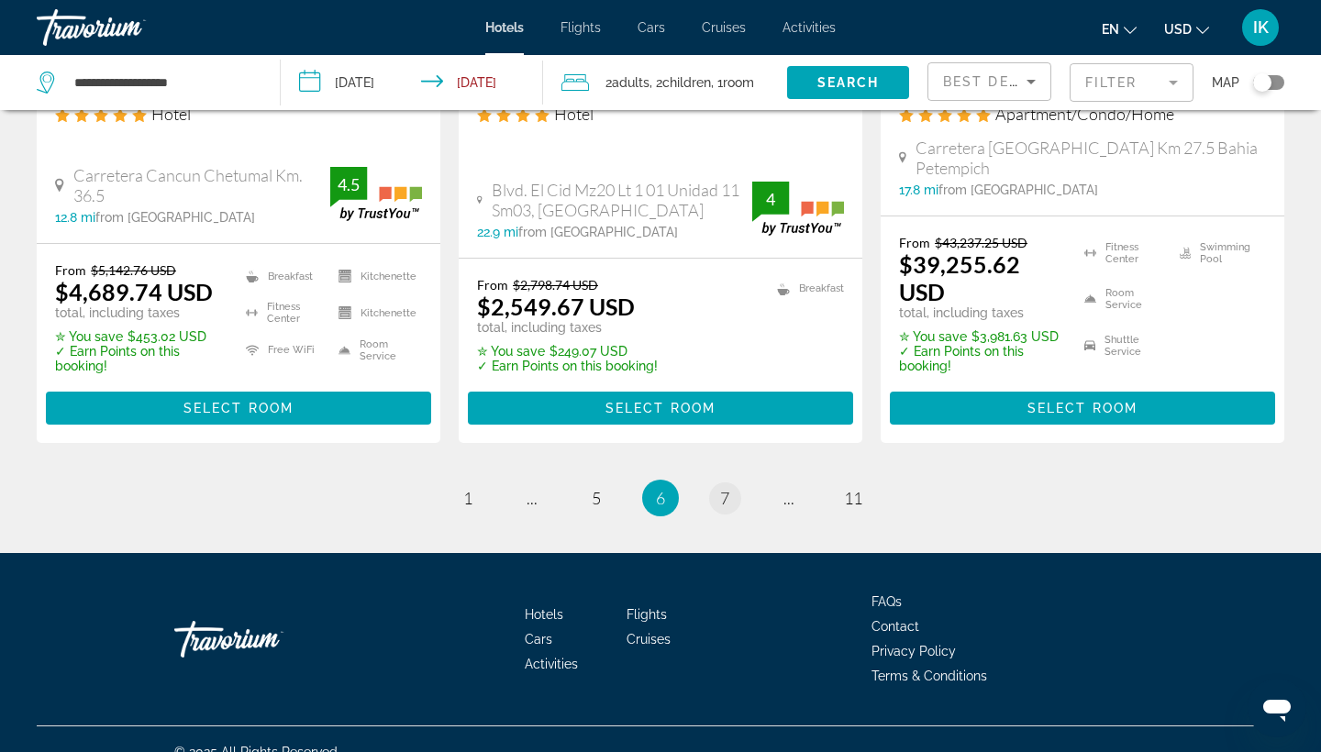
scroll to position [2606, 0]
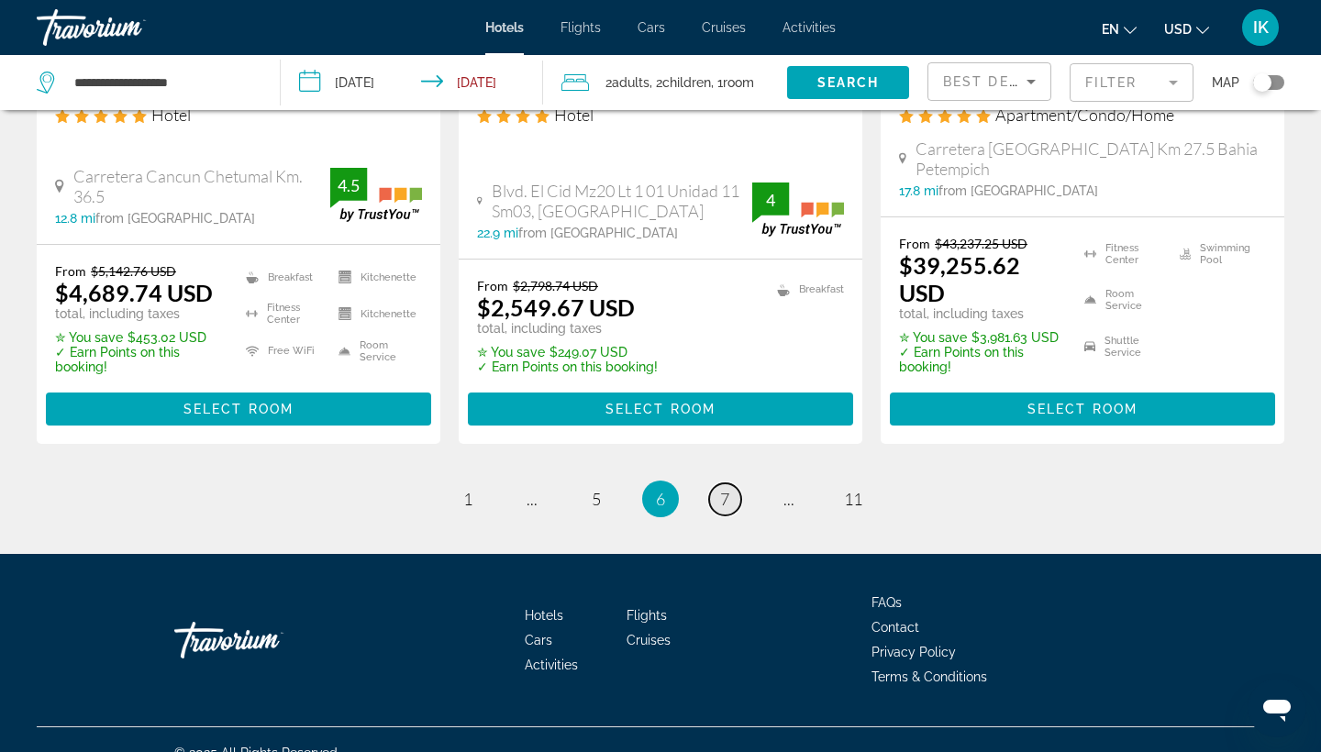
click at [720, 489] on span "7" at bounding box center [724, 499] width 9 height 20
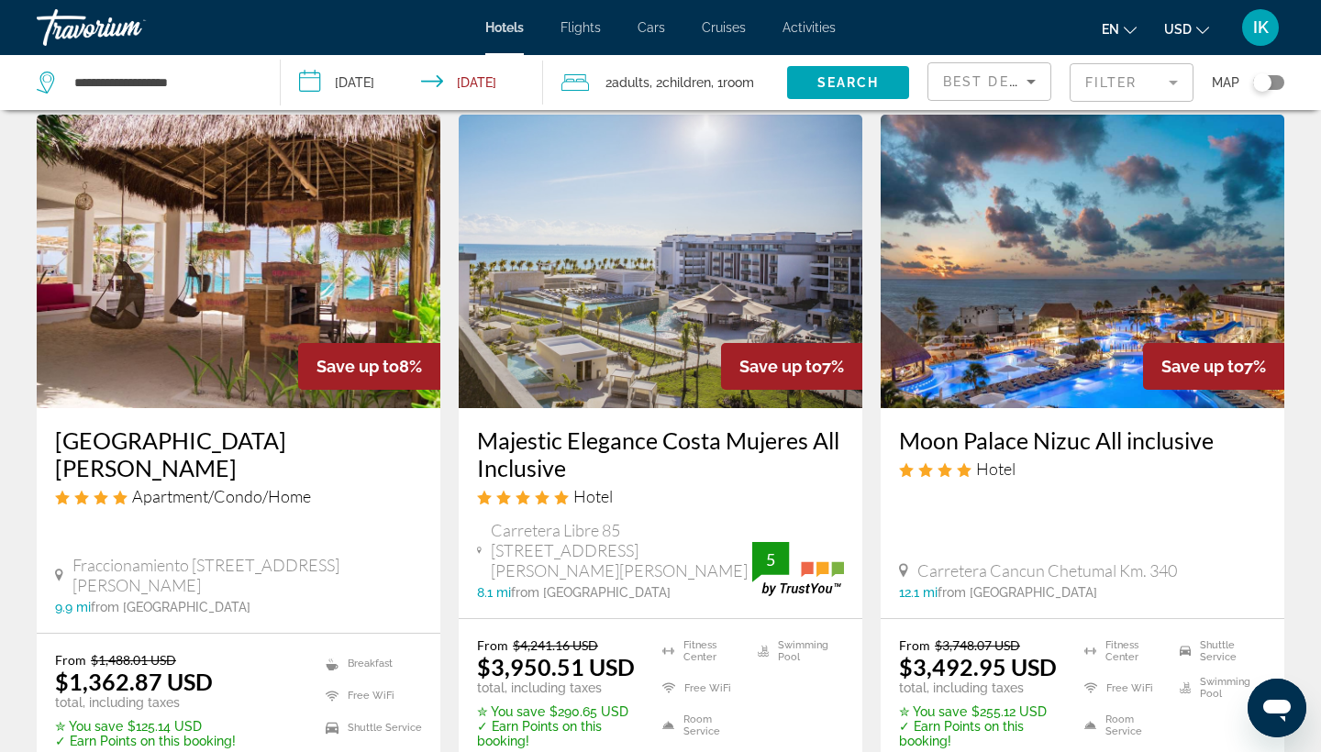
scroll to position [845, 0]
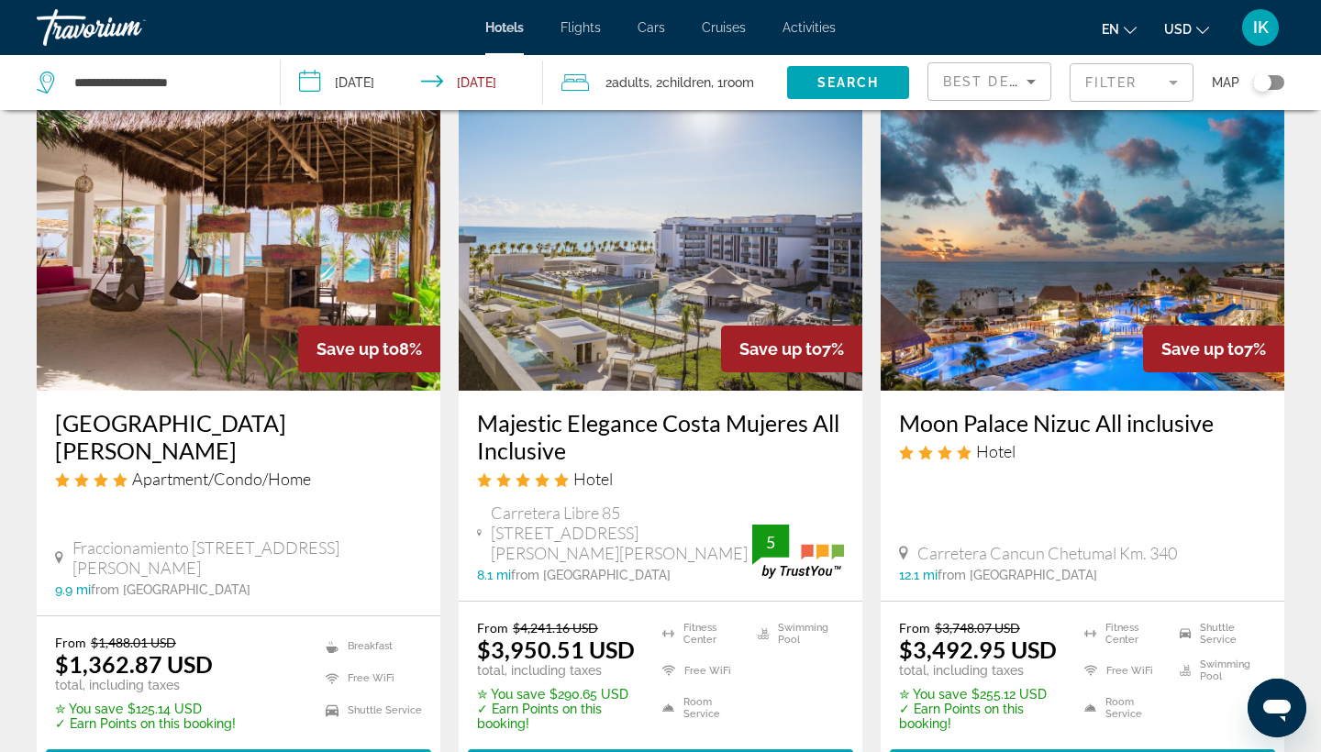
click at [924, 409] on h3 "Moon Palace Nizuc All inclusive" at bounding box center [1082, 423] width 367 height 28
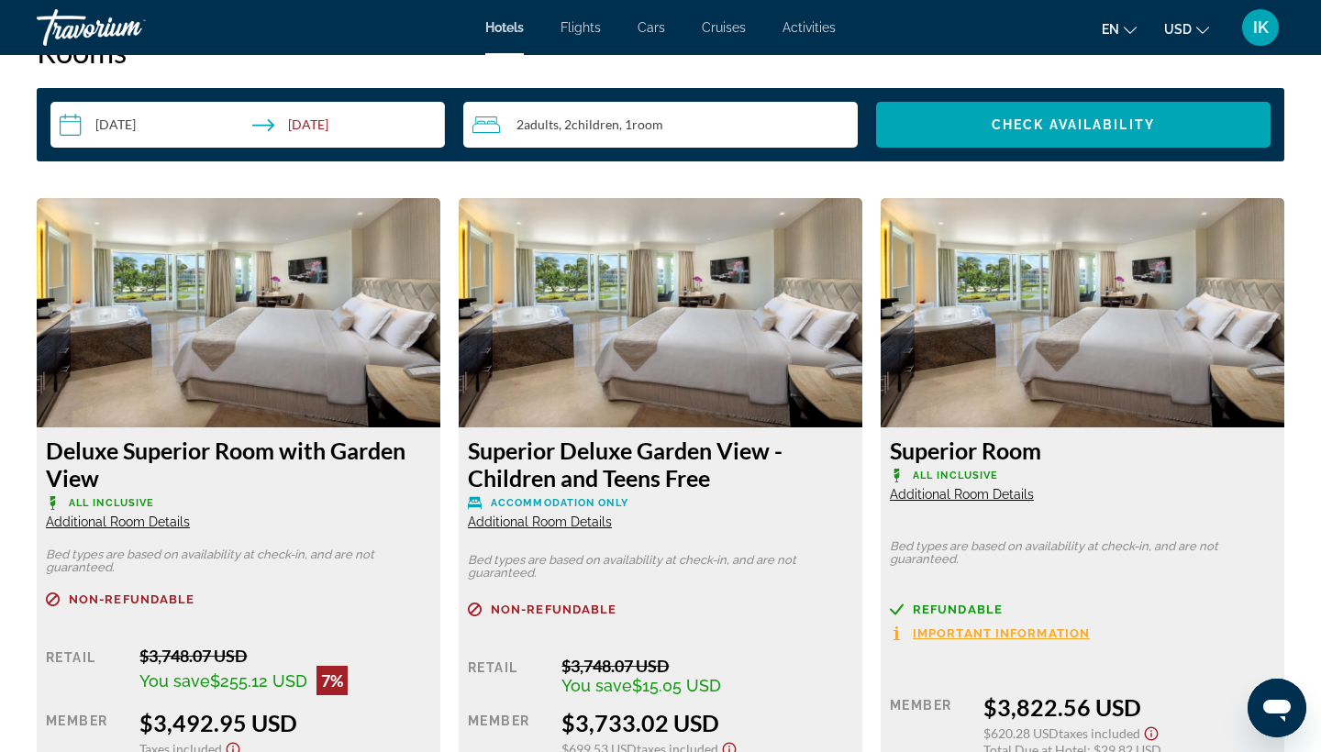
scroll to position [2301, 0]
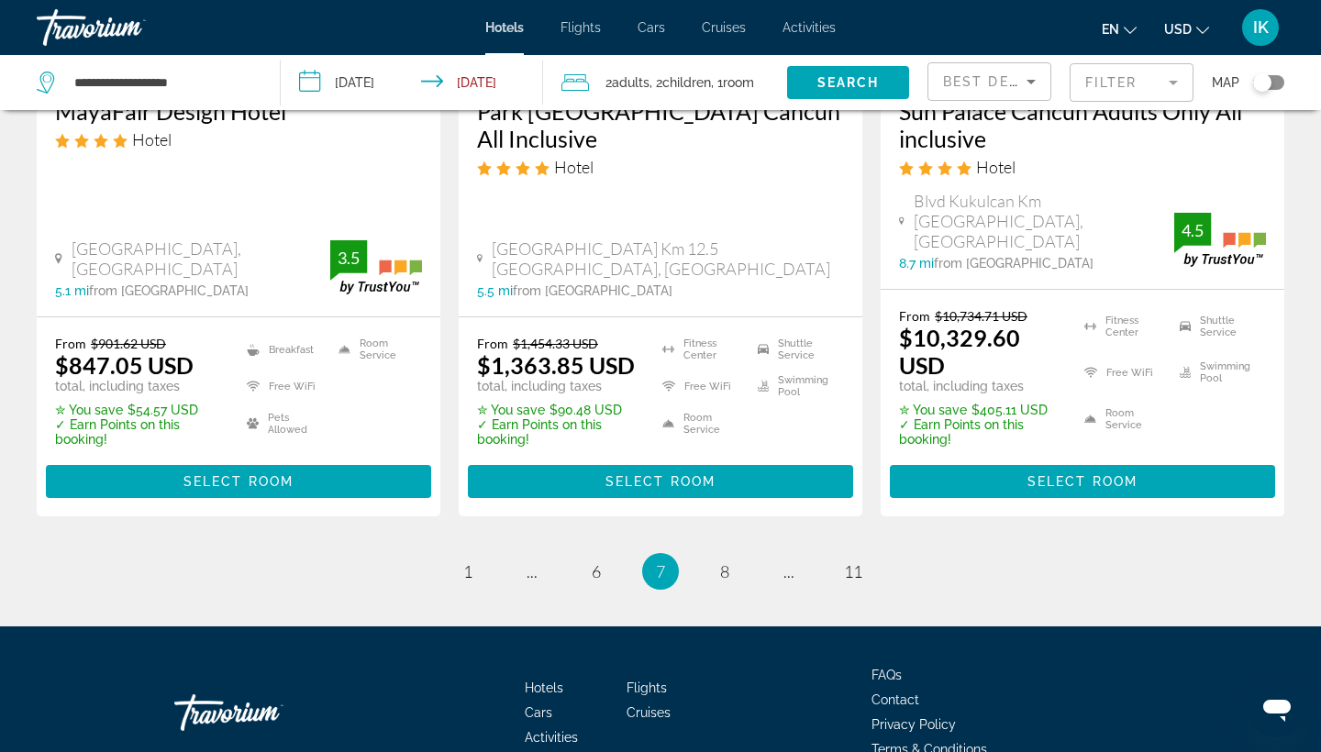
scroll to position [2649, 0]
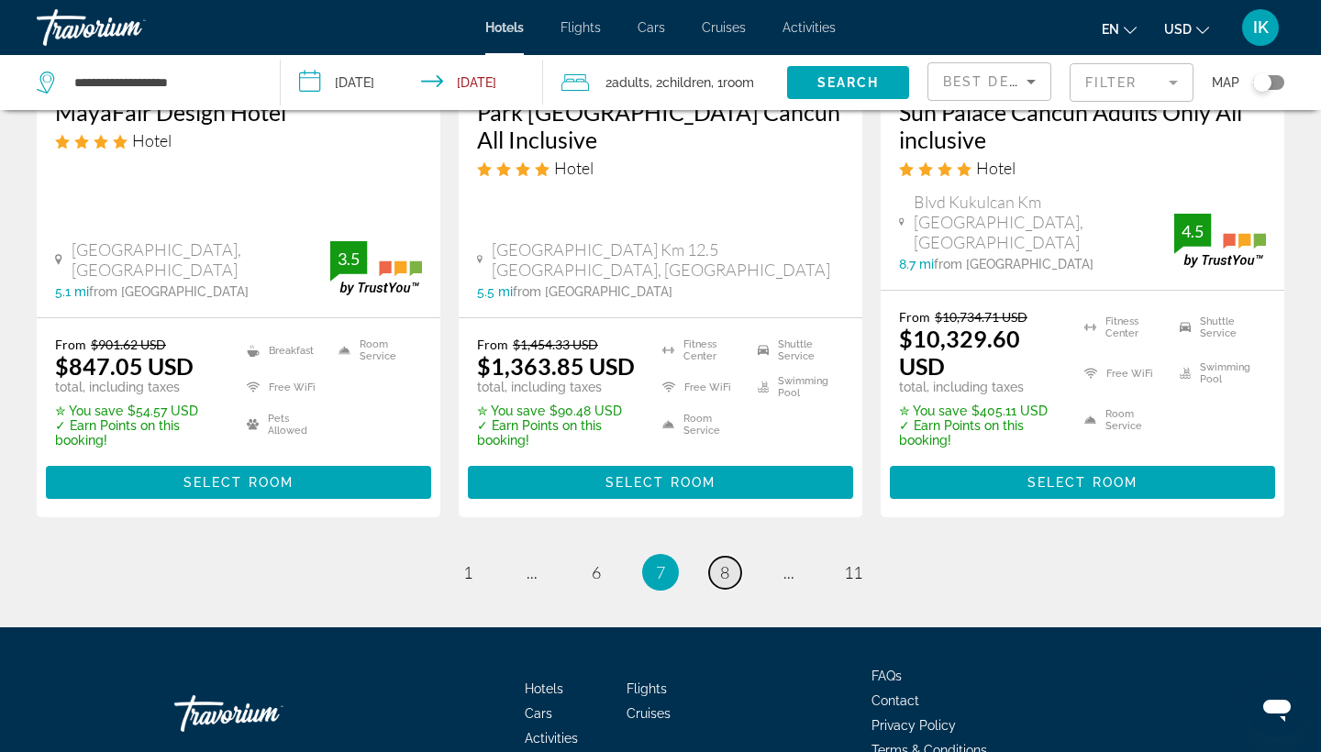
click at [728, 562] on span "8" at bounding box center [724, 572] width 9 height 20
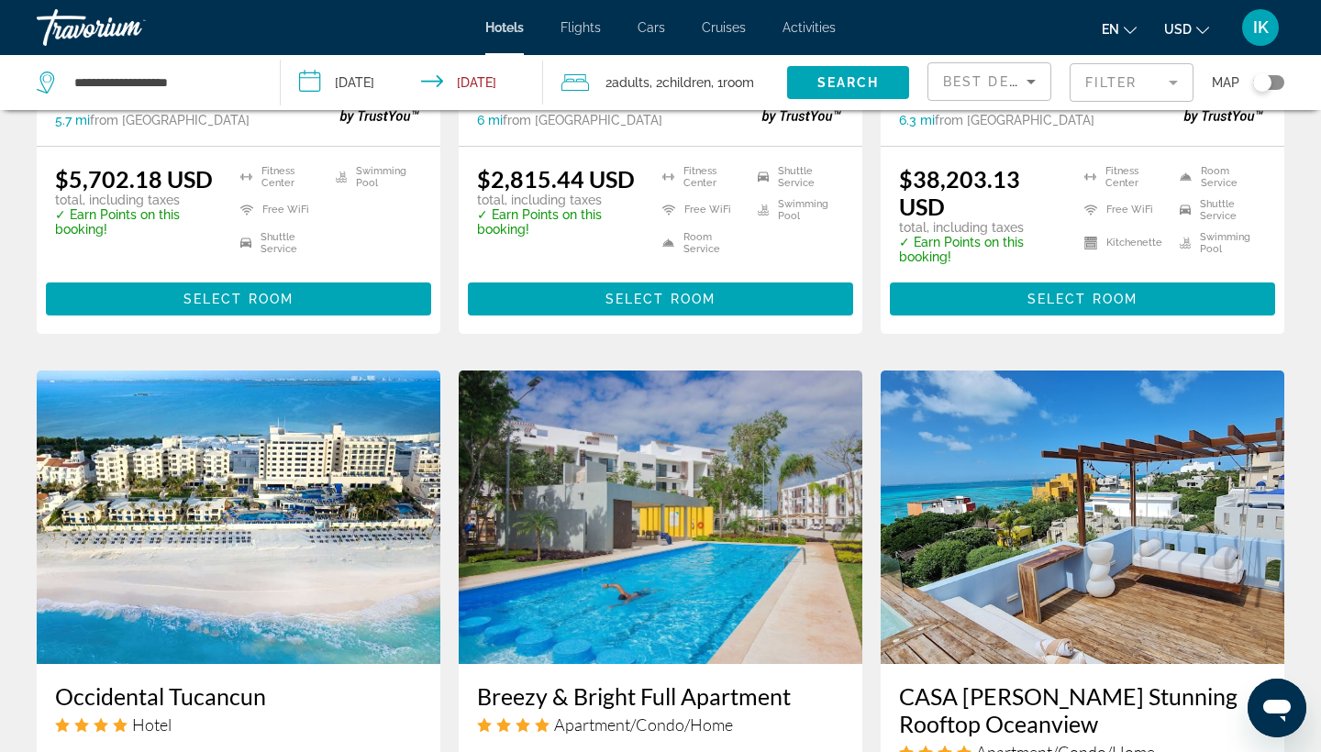
scroll to position [1946, 0]
